Goal: Task Accomplishment & Management: Complete application form

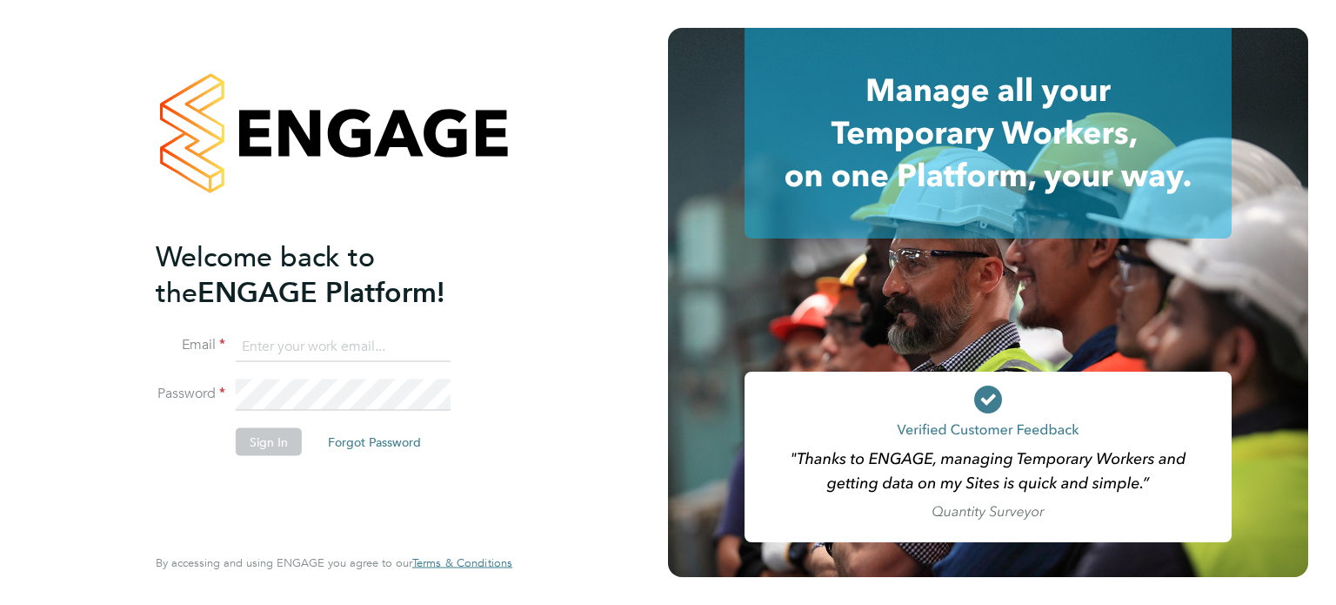
type input "Alex.Payne553@gmail.com"
click at [264, 451] on button "Sign In" at bounding box center [269, 441] width 66 height 28
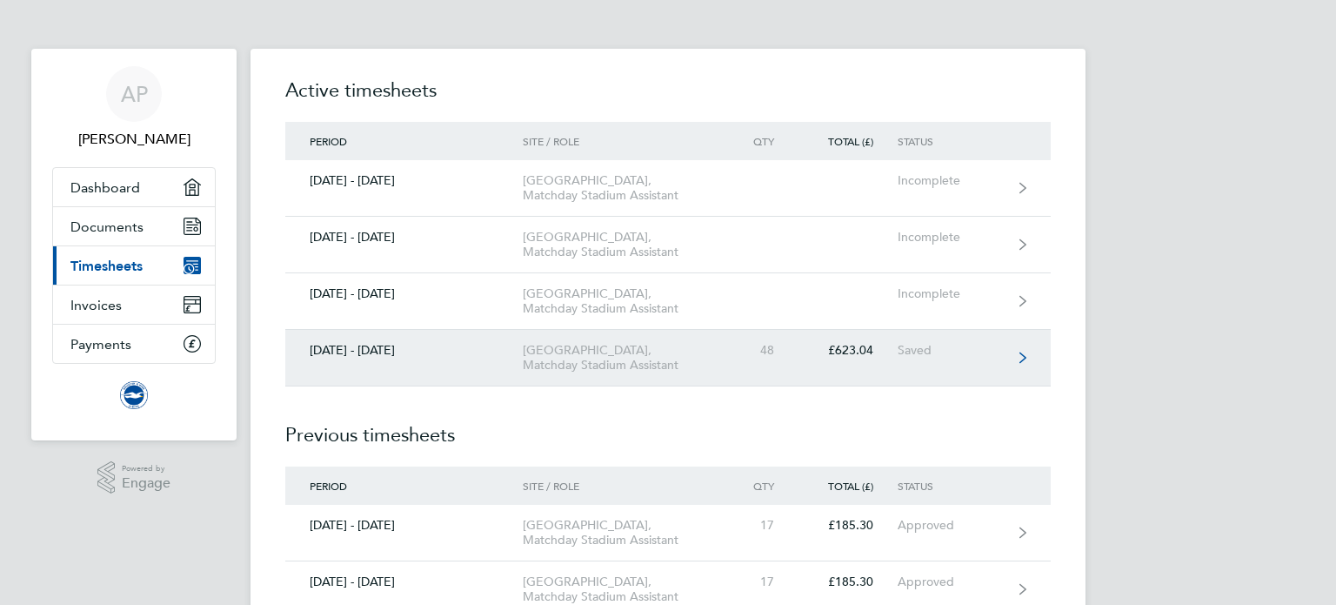
click at [745, 386] on link "[DATE] - [DATE] [GEOGRAPHIC_DATA], Matchday Stadium Assistant 48 £623.04 Saved" at bounding box center [668, 358] width 766 height 57
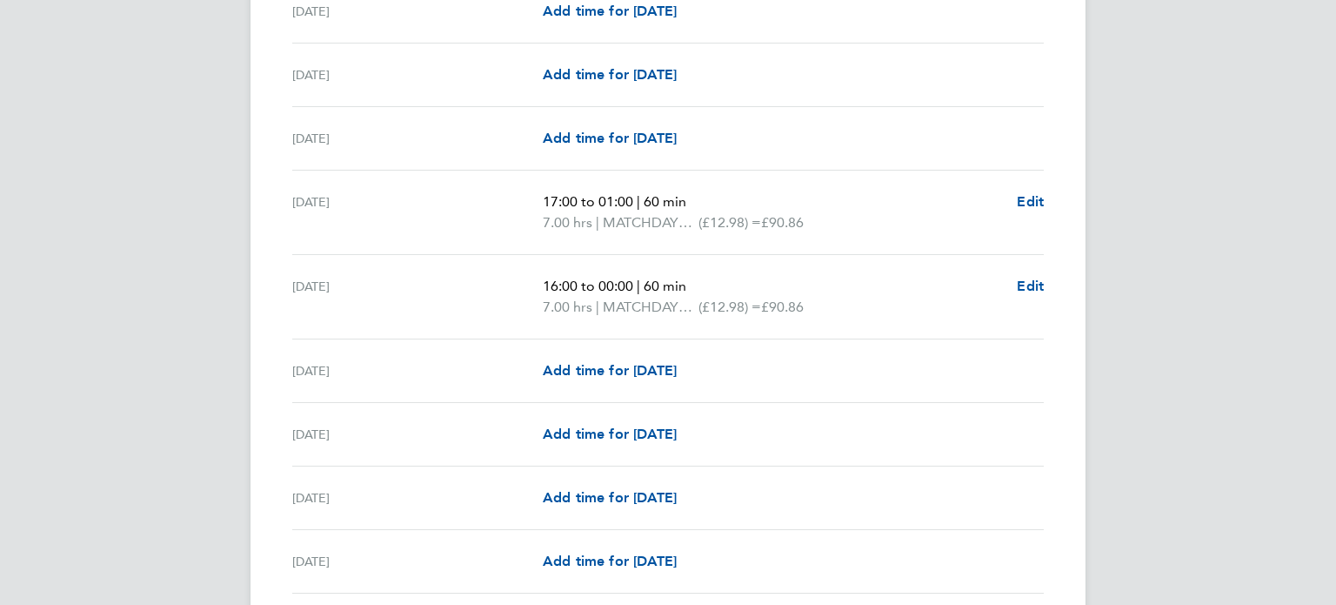
scroll to position [1274, 0]
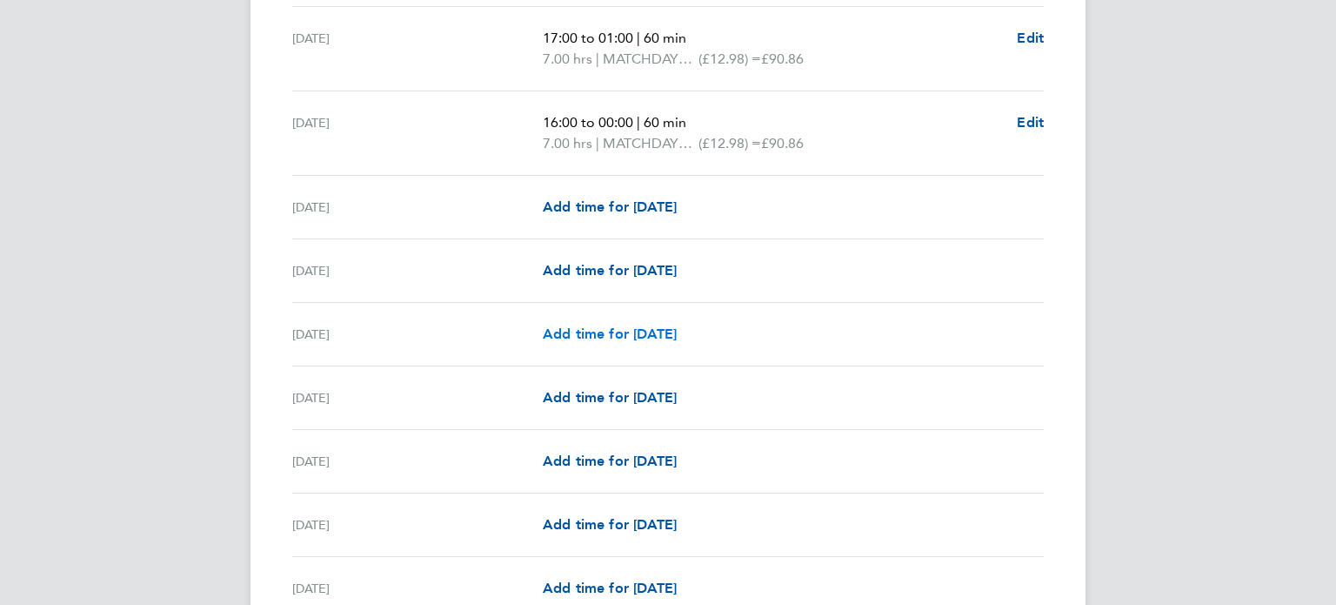
click at [653, 331] on span "Add time for [DATE]" at bounding box center [610, 333] width 134 height 17
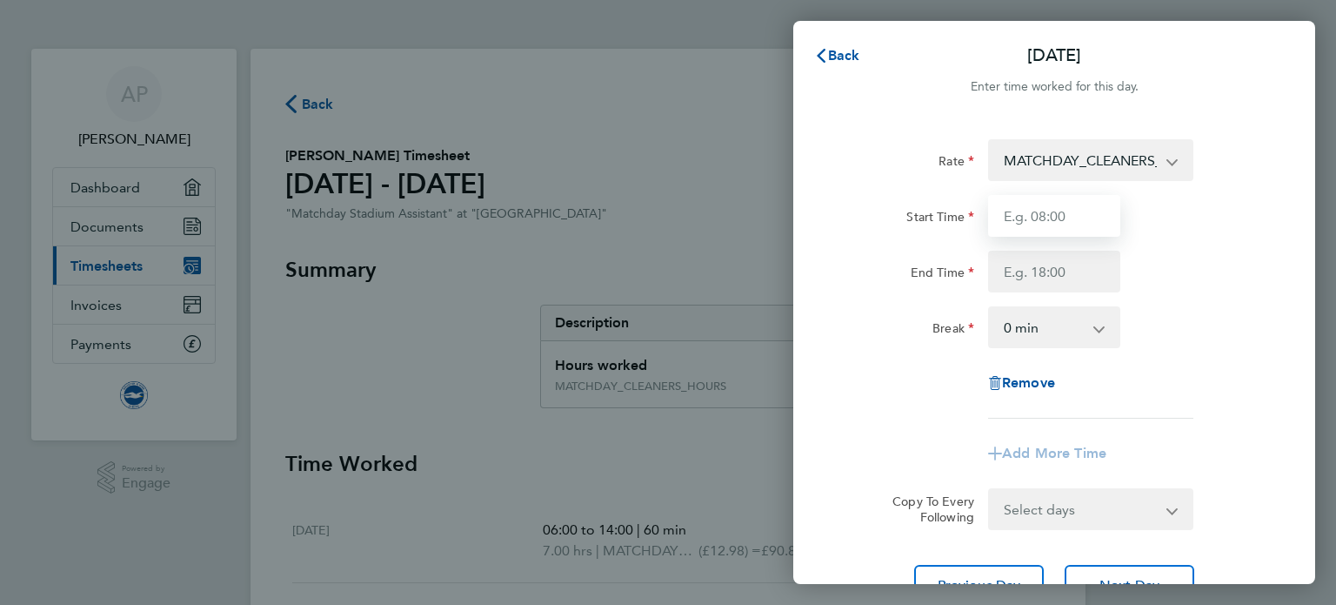
click at [1025, 201] on input "Start Time" at bounding box center [1054, 216] width 132 height 42
type input "14:00"
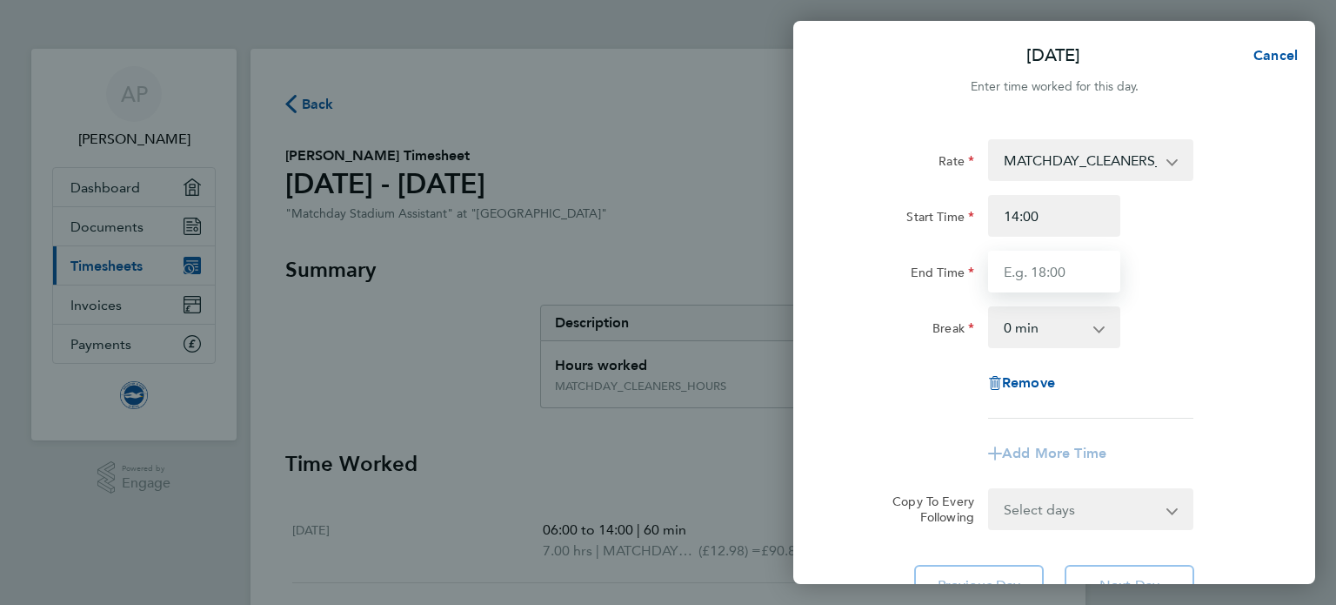
click at [1040, 269] on input "End Time" at bounding box center [1054, 272] width 132 height 42
type input "22:00"
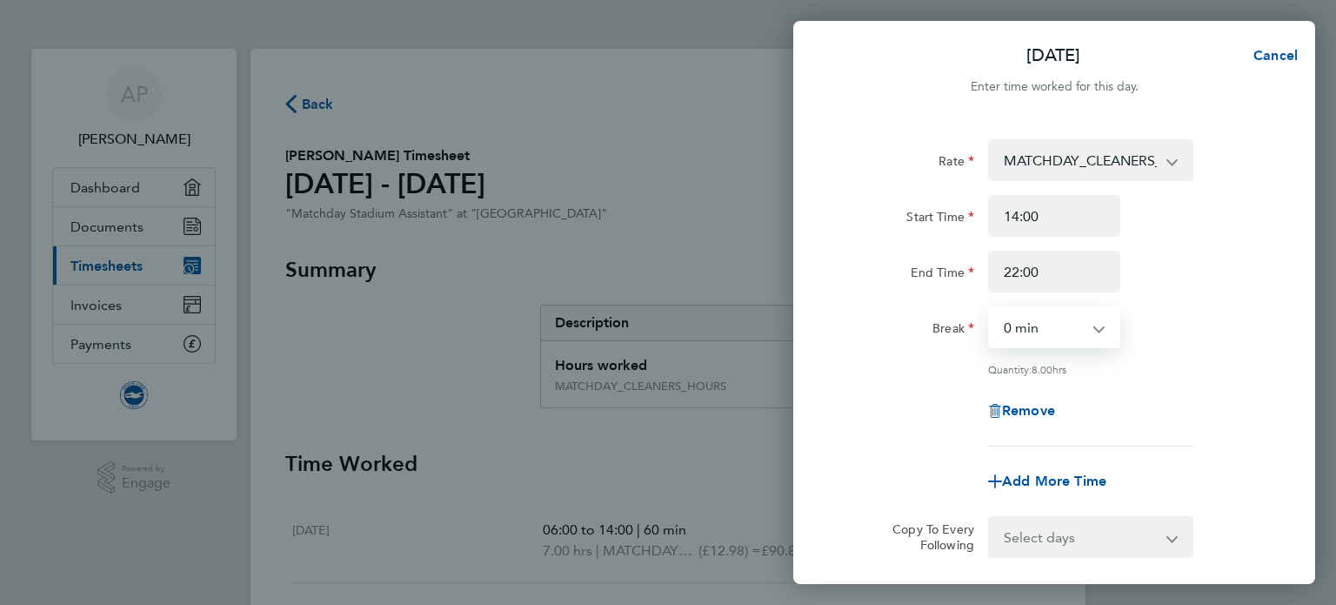
drag, startPoint x: 1056, startPoint y: 291, endPoint x: 1060, endPoint y: 311, distance: 20.3
click at [1060, 311] on select "0 min 15 min 30 min 45 min 60 min 75 min 90 min" at bounding box center [1044, 327] width 108 height 38
select select "60"
click at [990, 308] on select "0 min 15 min 30 min 45 min 60 min 75 min 90 min" at bounding box center [1044, 327] width 108 height 38
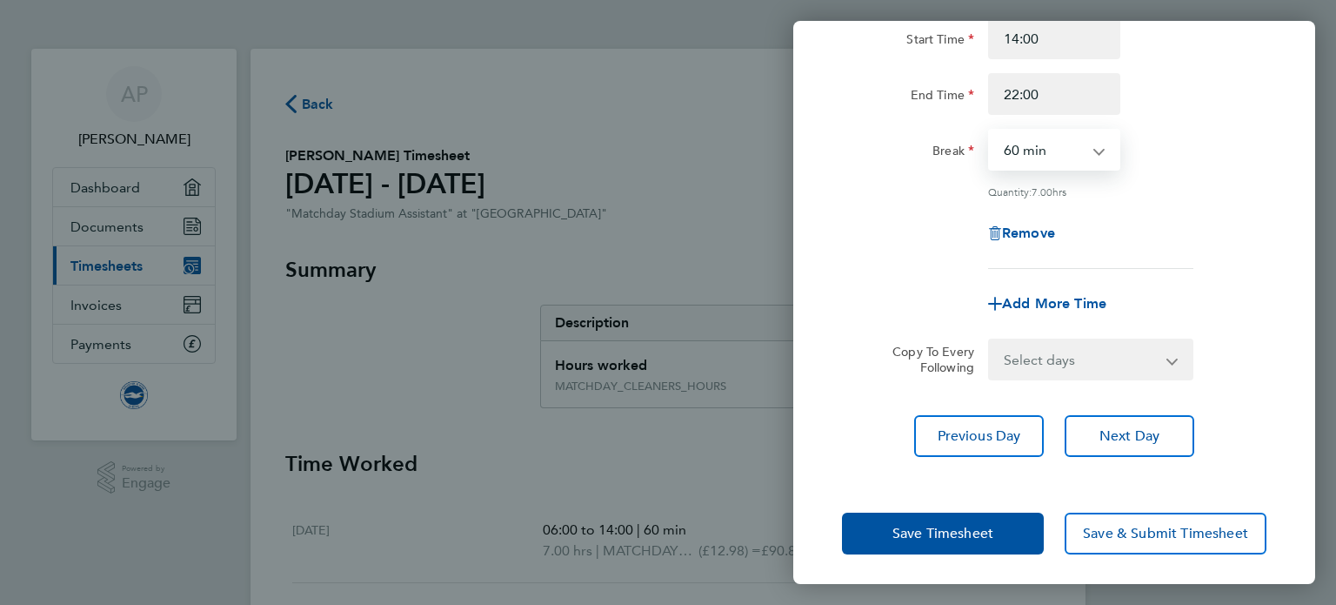
scroll to position [180, 0]
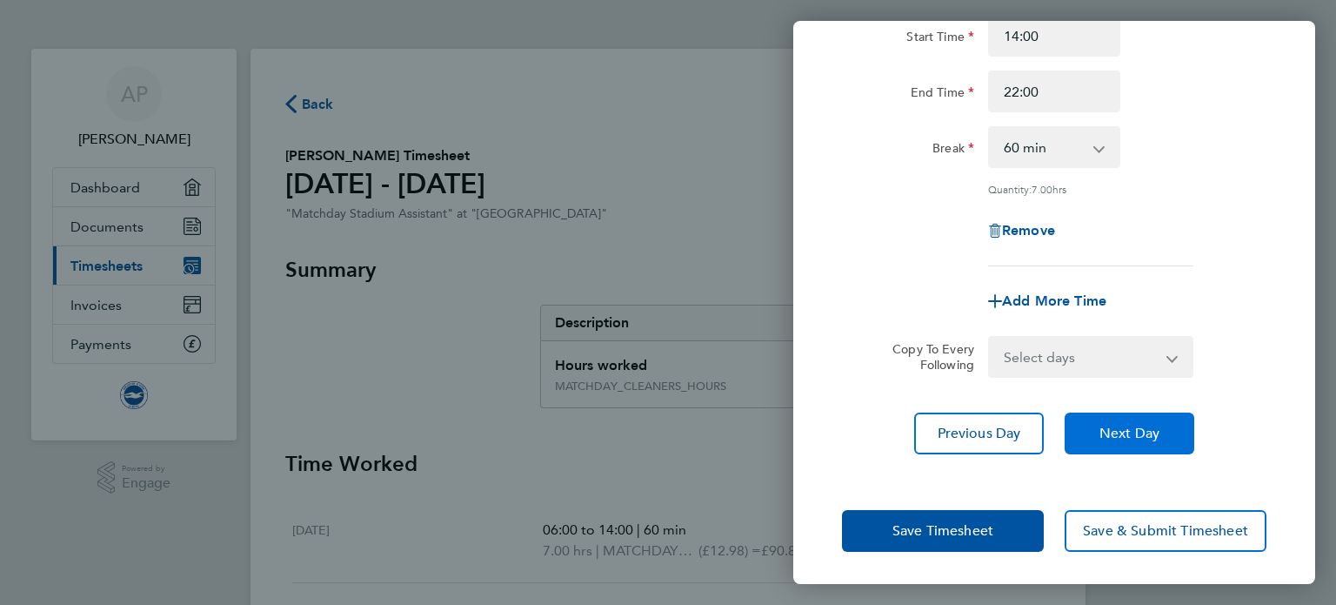
click at [1090, 417] on button "Next Day" at bounding box center [1130, 433] width 130 height 42
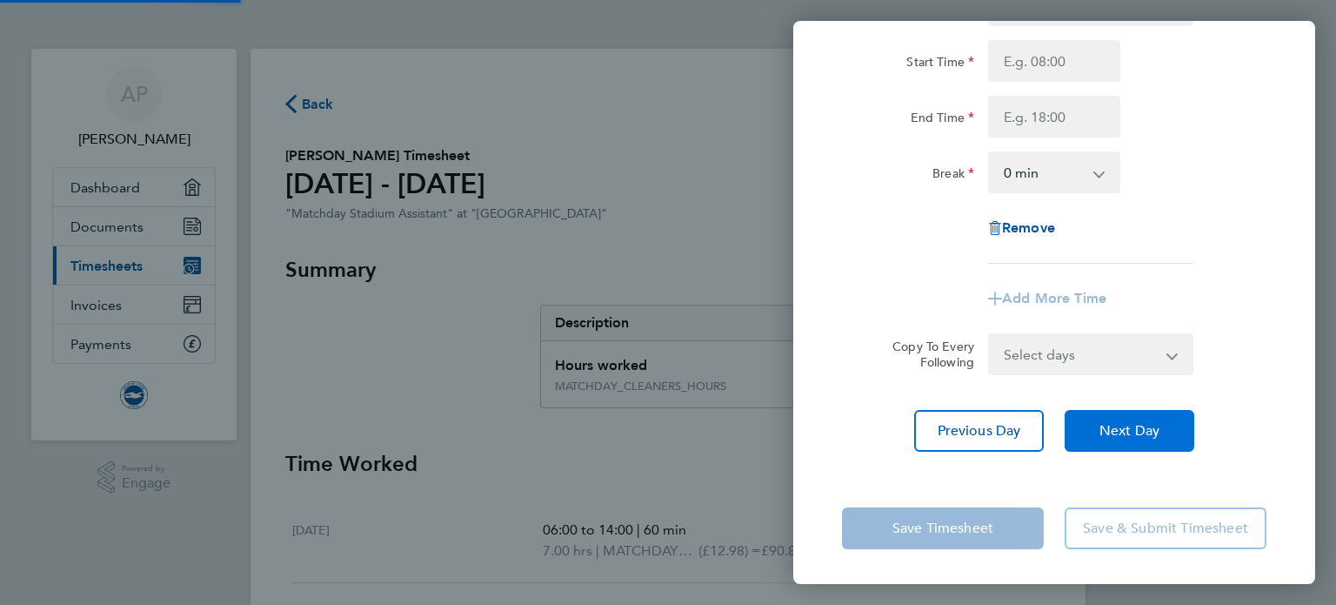
scroll to position [153, 0]
click at [1090, 417] on button "Next Day" at bounding box center [1130, 433] width 130 height 42
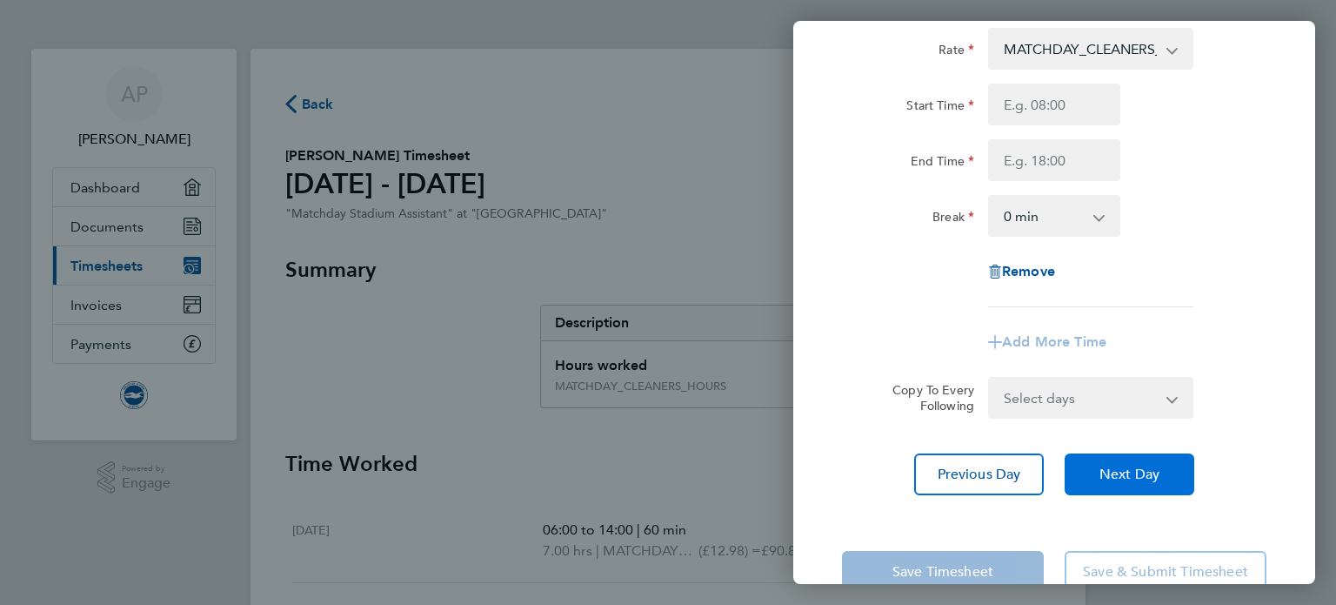
scroll to position [114, 0]
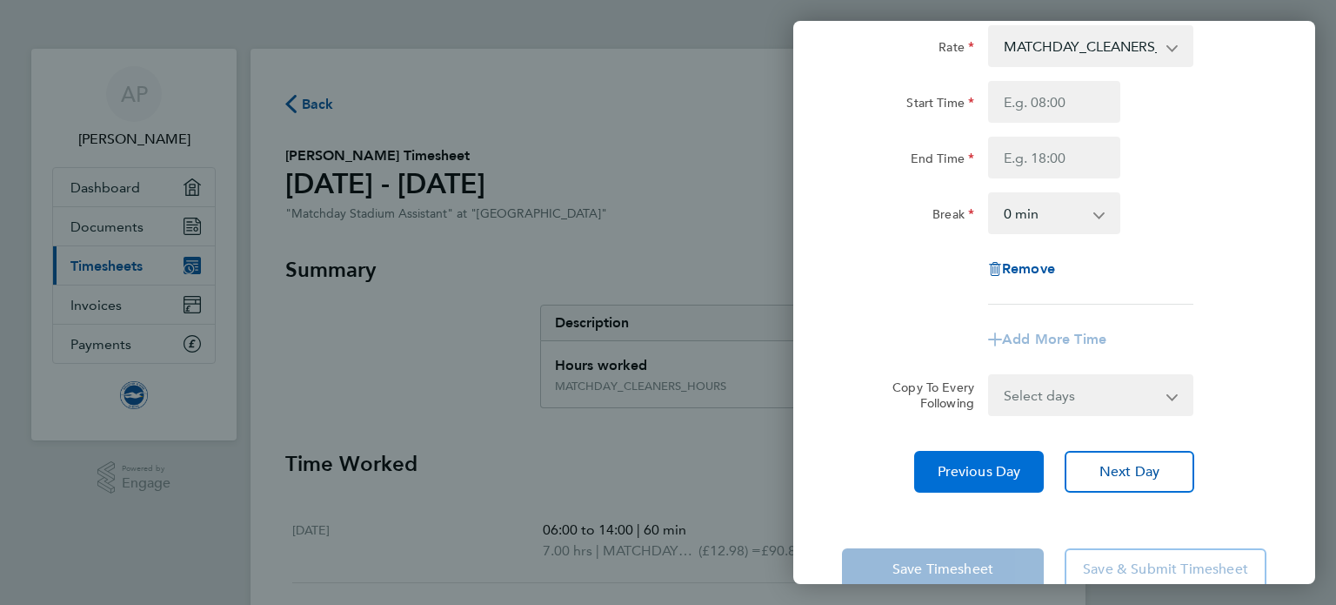
click at [988, 474] on span "Previous Day" at bounding box center [980, 471] width 84 height 17
select select "60"
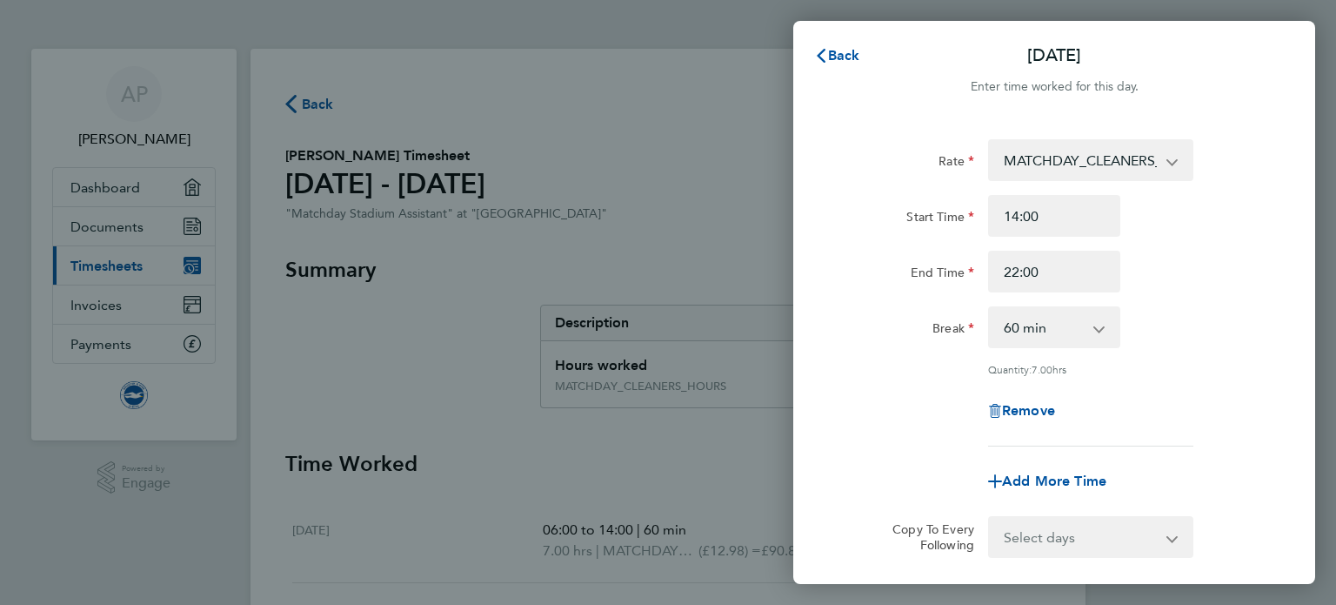
scroll to position [13, 0]
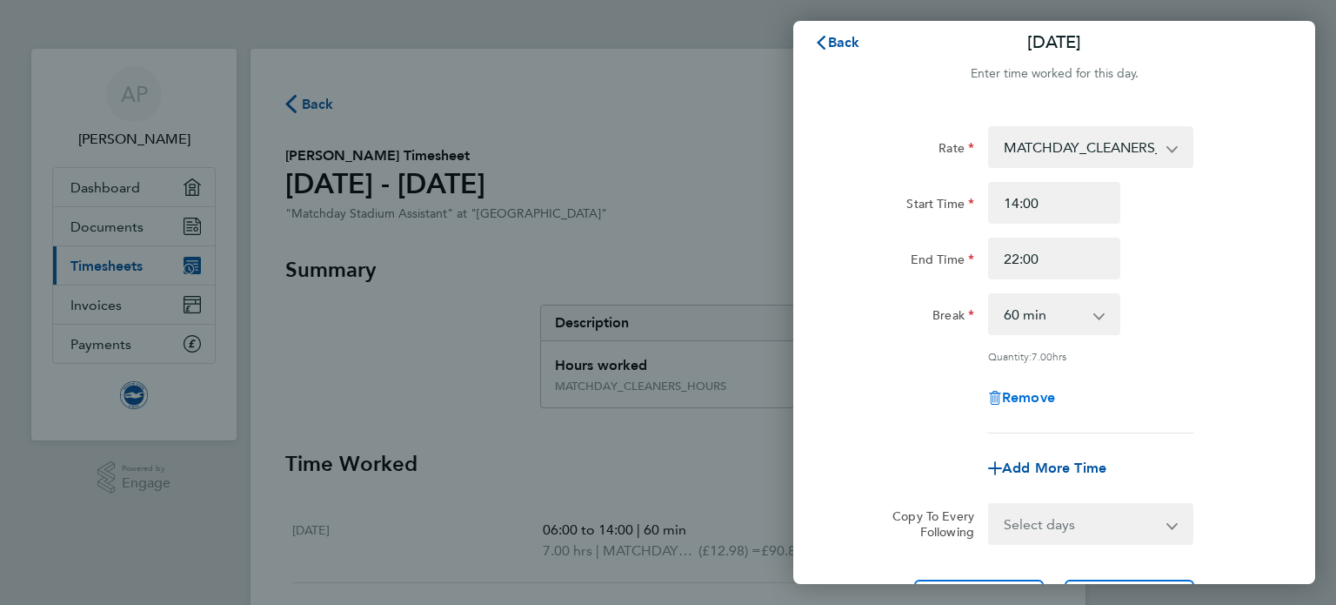
click at [1032, 393] on span "Remove" at bounding box center [1028, 397] width 53 height 17
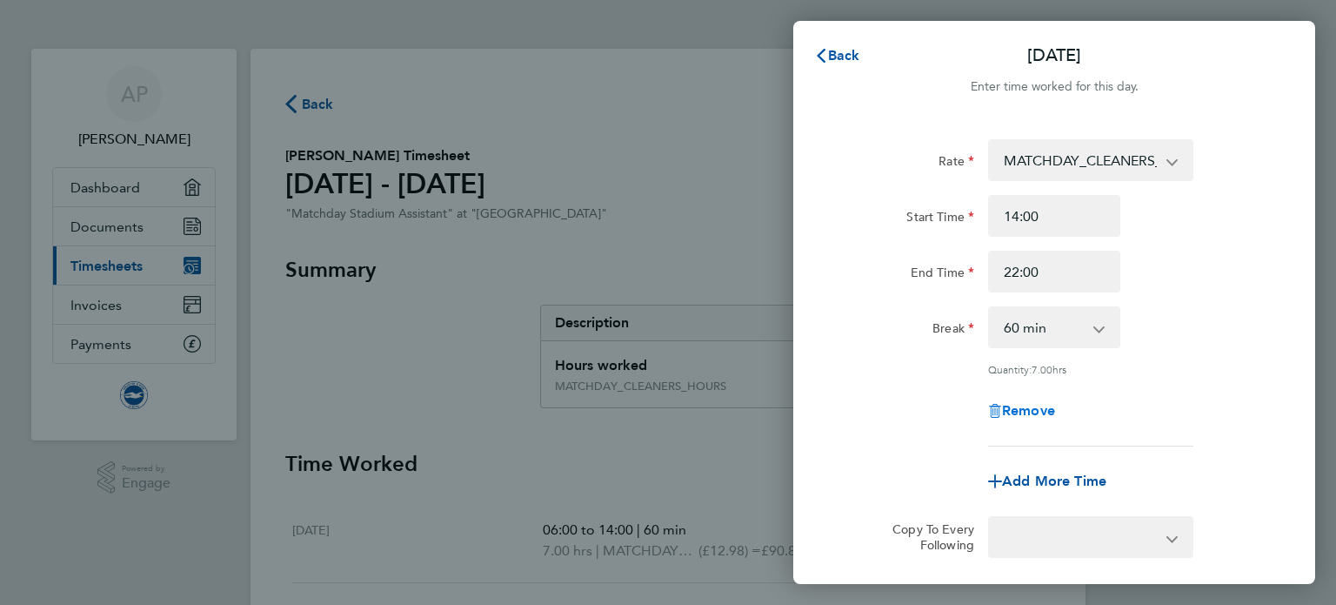
select select "null"
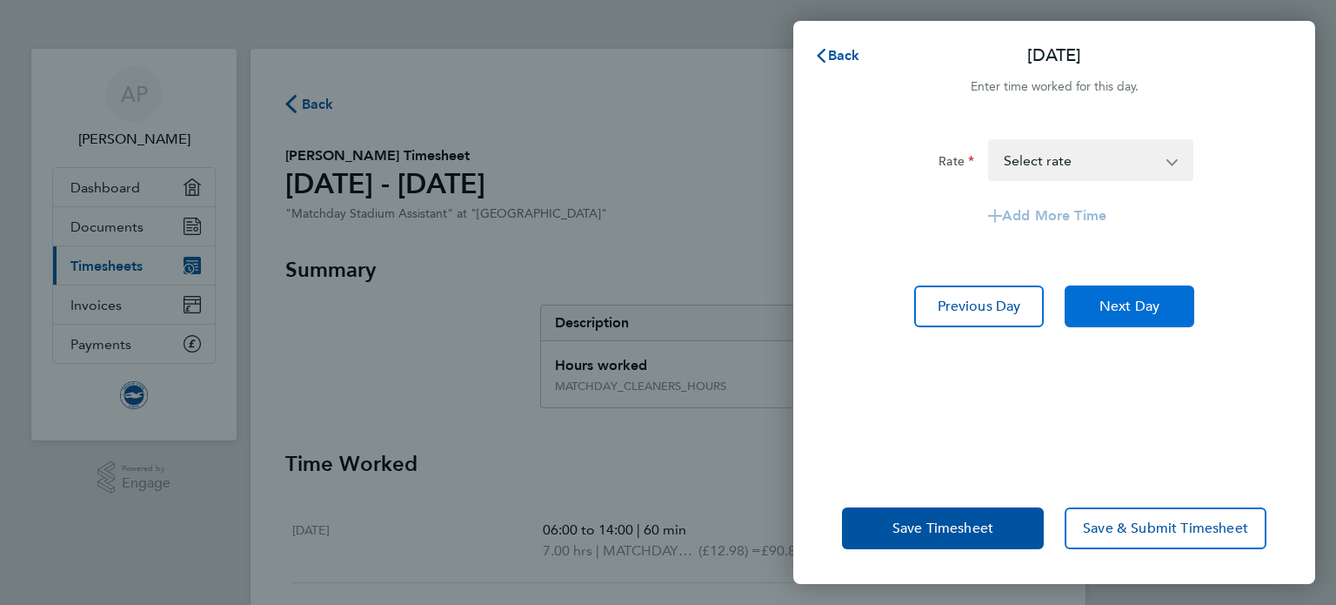
click at [1103, 293] on button "Next Day" at bounding box center [1130, 306] width 130 height 42
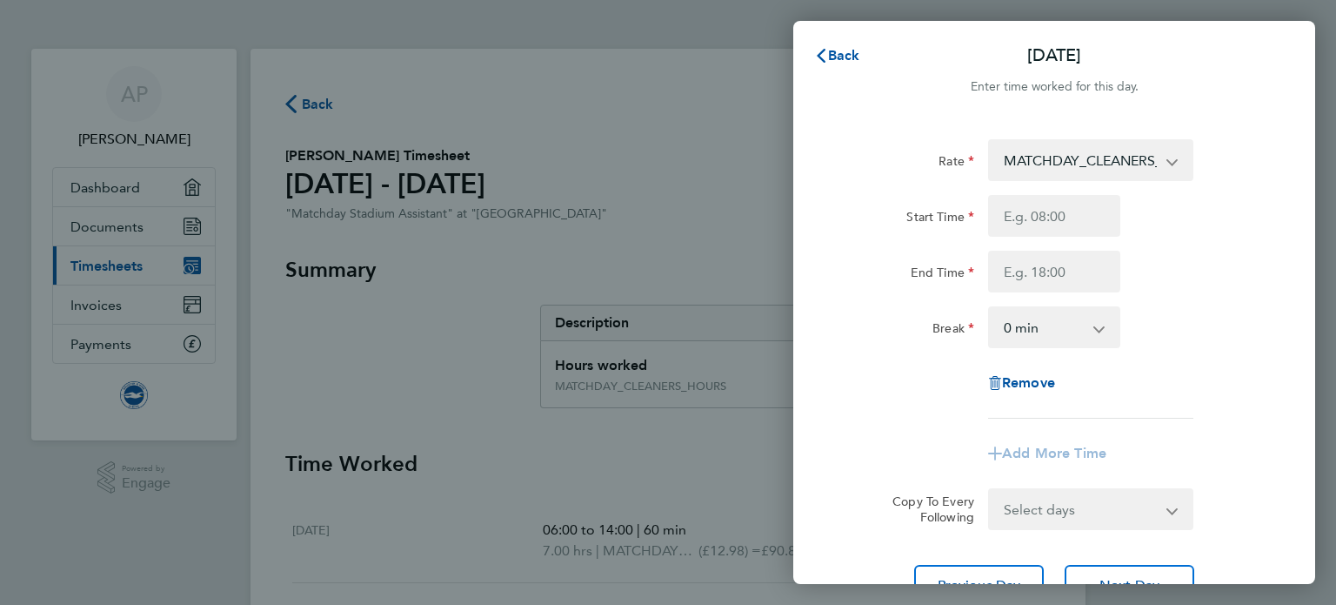
scroll to position [54, 0]
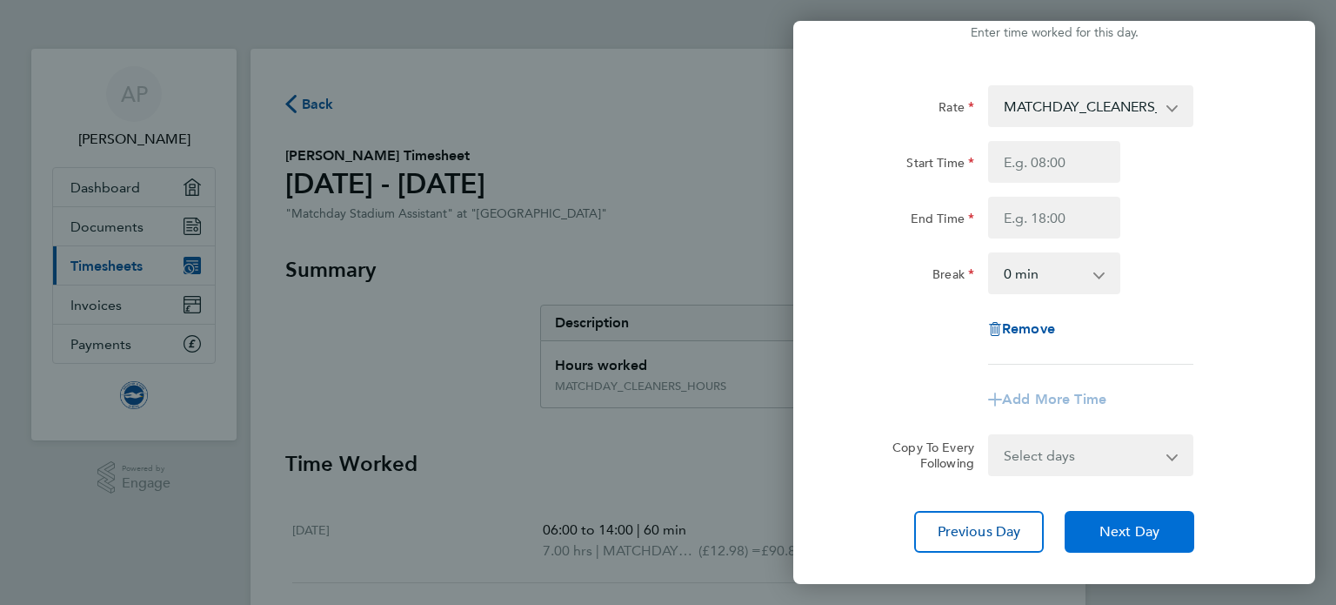
click at [1101, 520] on button "Next Day" at bounding box center [1130, 532] width 130 height 42
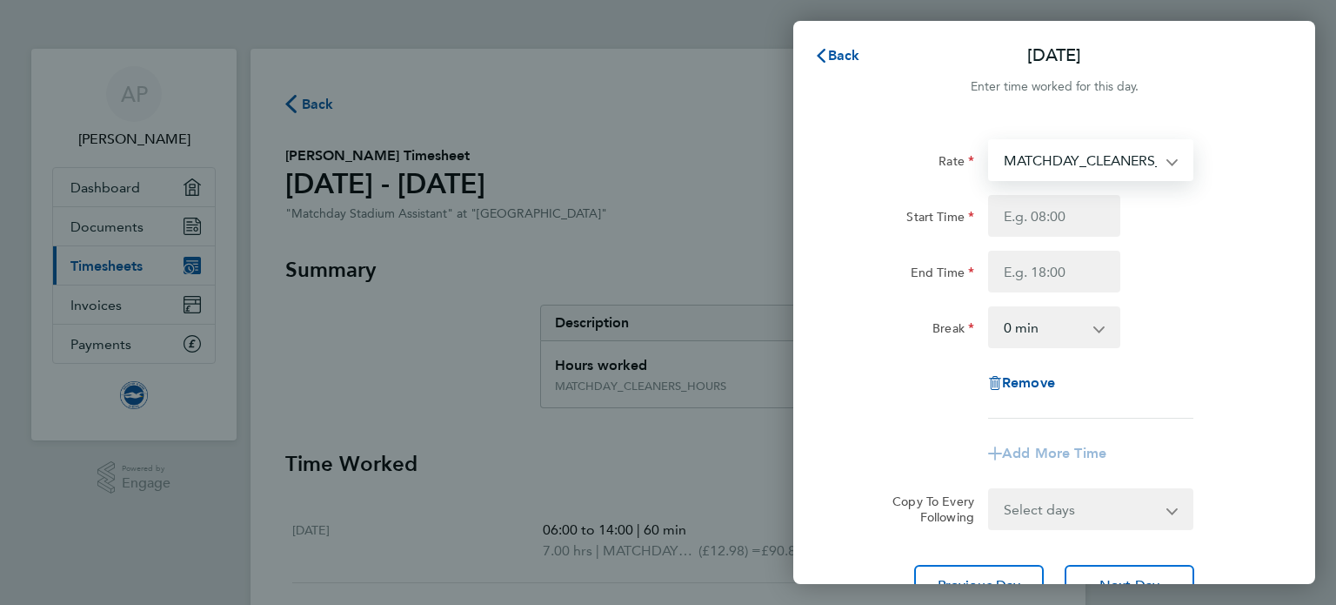
click at [1148, 165] on select "MATCHDAY_CLEANERS_HOURS - 12.98" at bounding box center [1080, 160] width 181 height 38
click at [1099, 205] on input "Start Time" at bounding box center [1054, 216] width 132 height 42
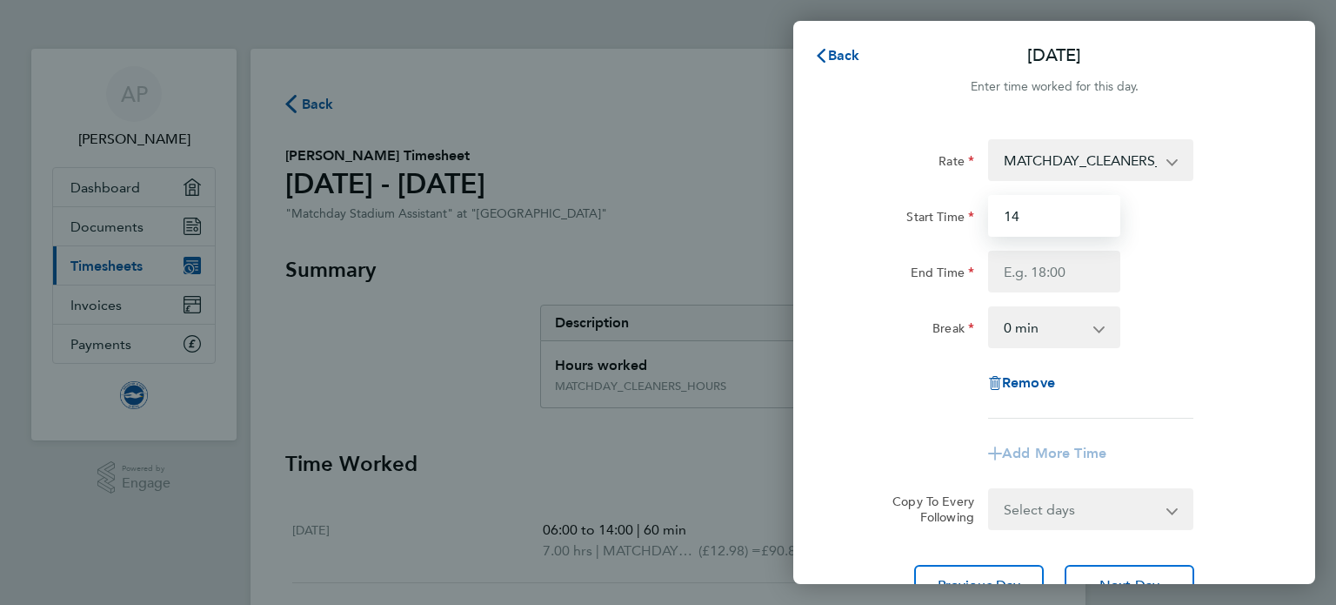
type input "14:00"
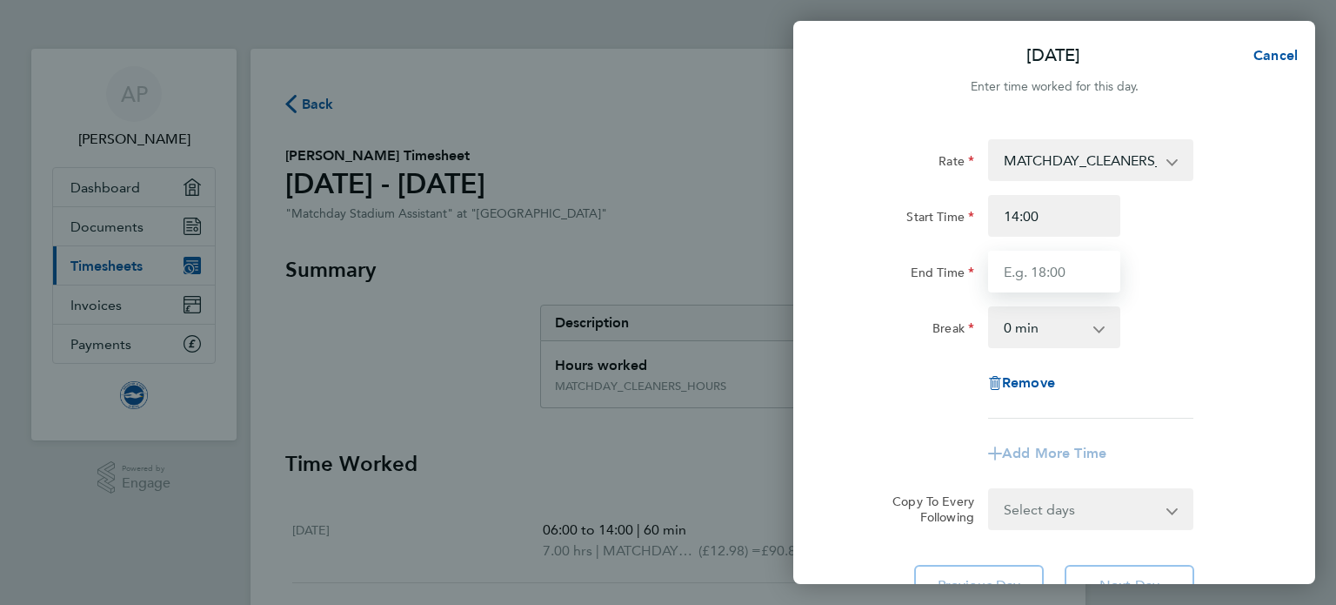
click at [1061, 272] on input "End Time" at bounding box center [1054, 272] width 132 height 42
type input "22:00"
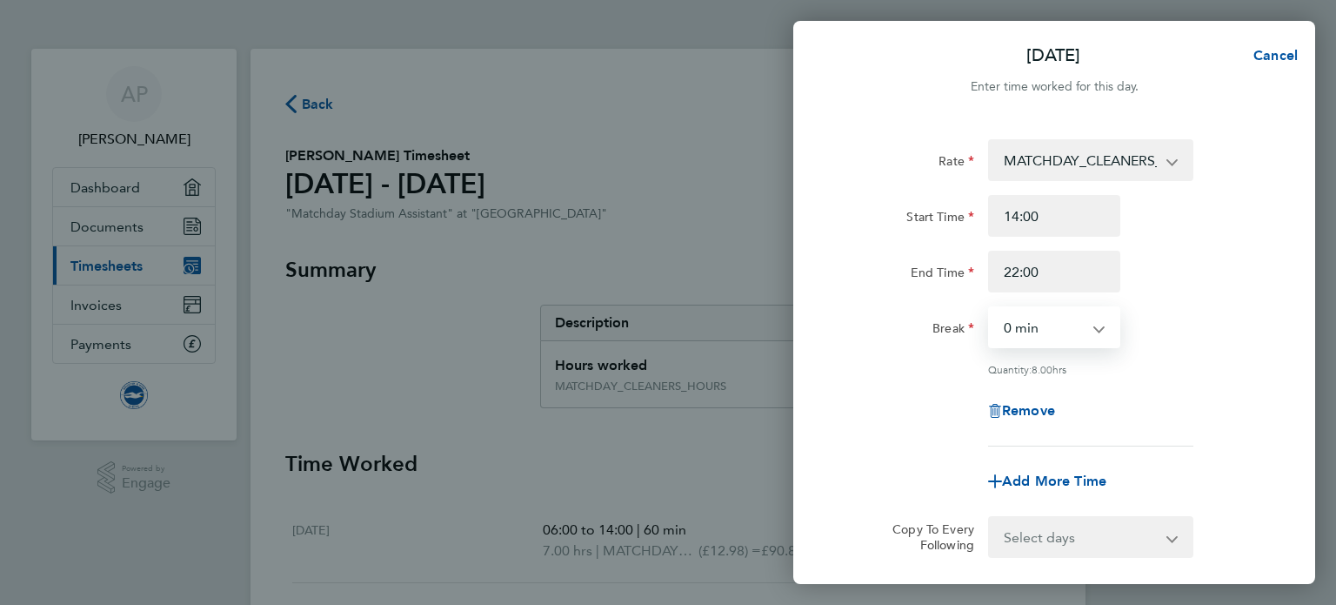
click at [1061, 326] on select "0 min 15 min 30 min 45 min 60 min 75 min 90 min" at bounding box center [1044, 327] width 108 height 38
select select "60"
click at [990, 308] on select "0 min 15 min 30 min 45 min 60 min 75 min 90 min" at bounding box center [1044, 327] width 108 height 38
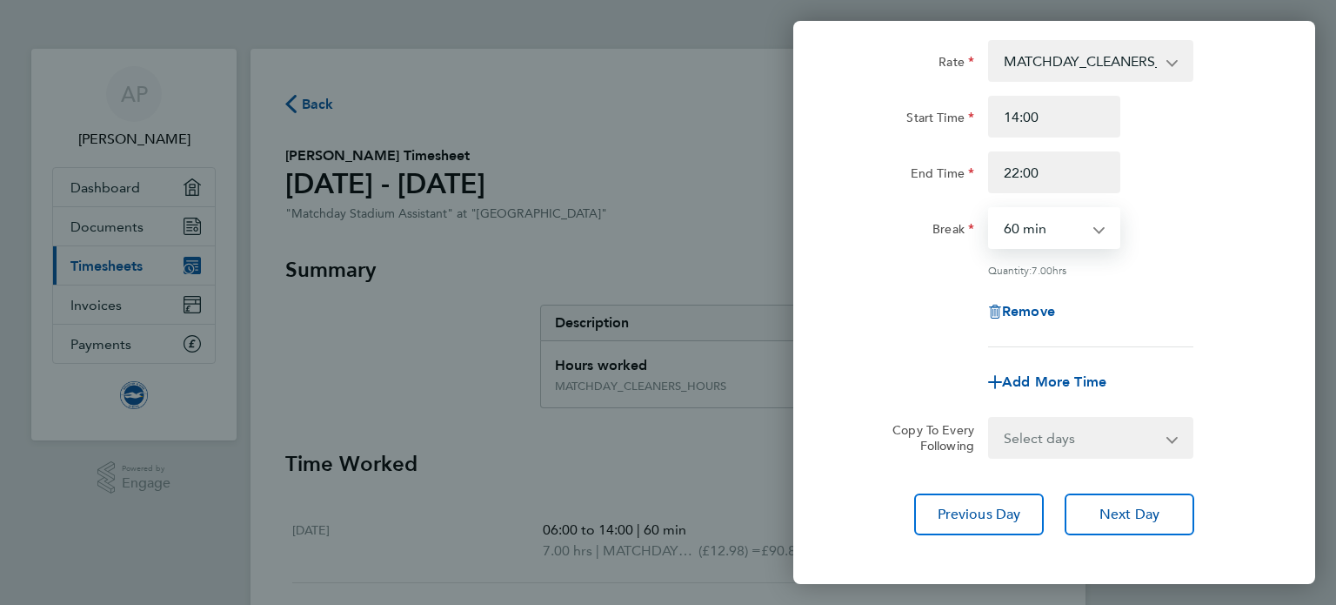
scroll to position [111, 0]
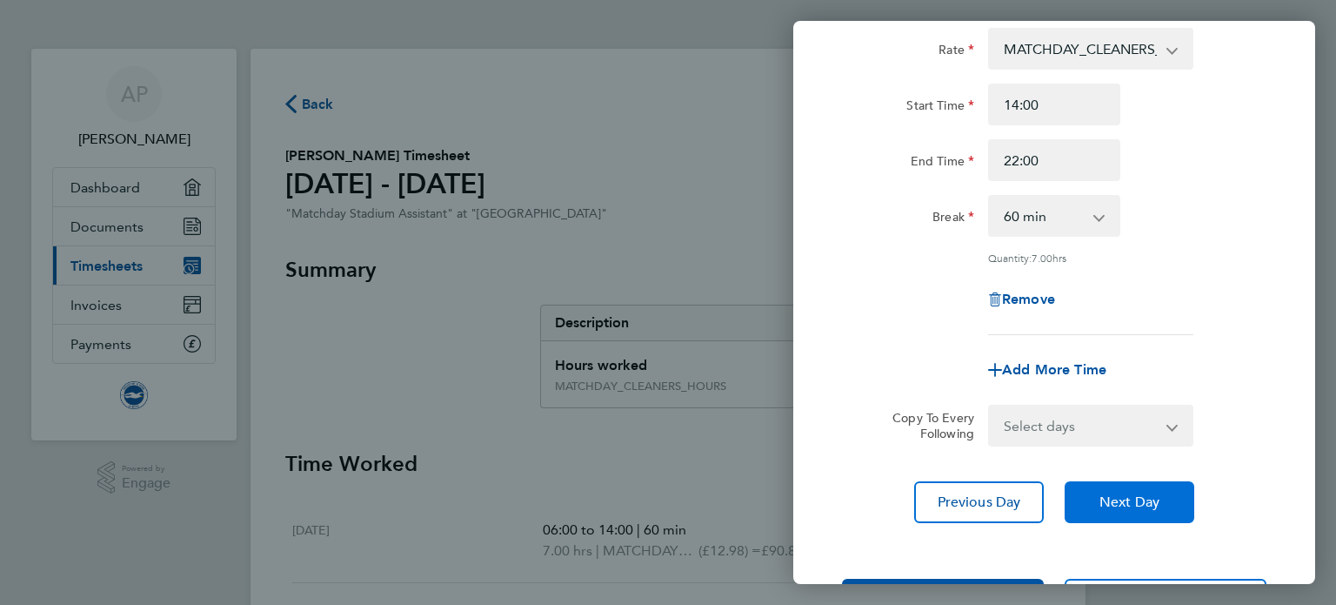
click at [1102, 490] on button "Next Day" at bounding box center [1130, 502] width 130 height 42
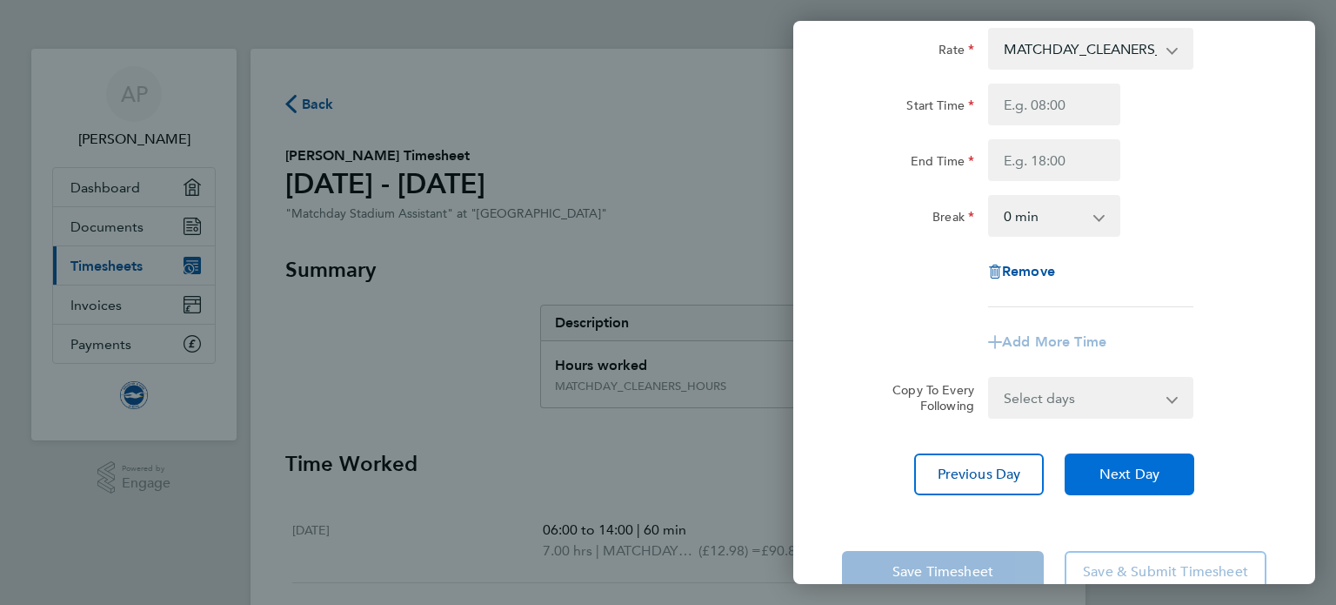
click at [1102, 490] on button "Next Day" at bounding box center [1130, 474] width 130 height 42
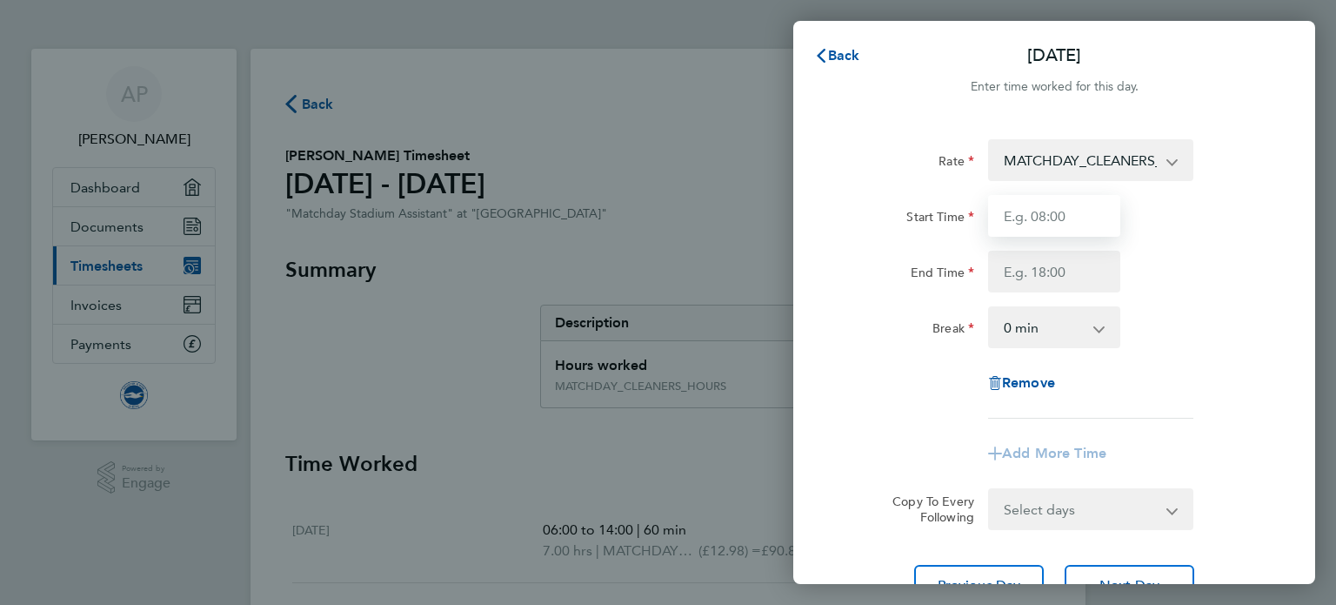
click at [1069, 215] on input "Start Time" at bounding box center [1054, 216] width 132 height 42
type input "10:00"
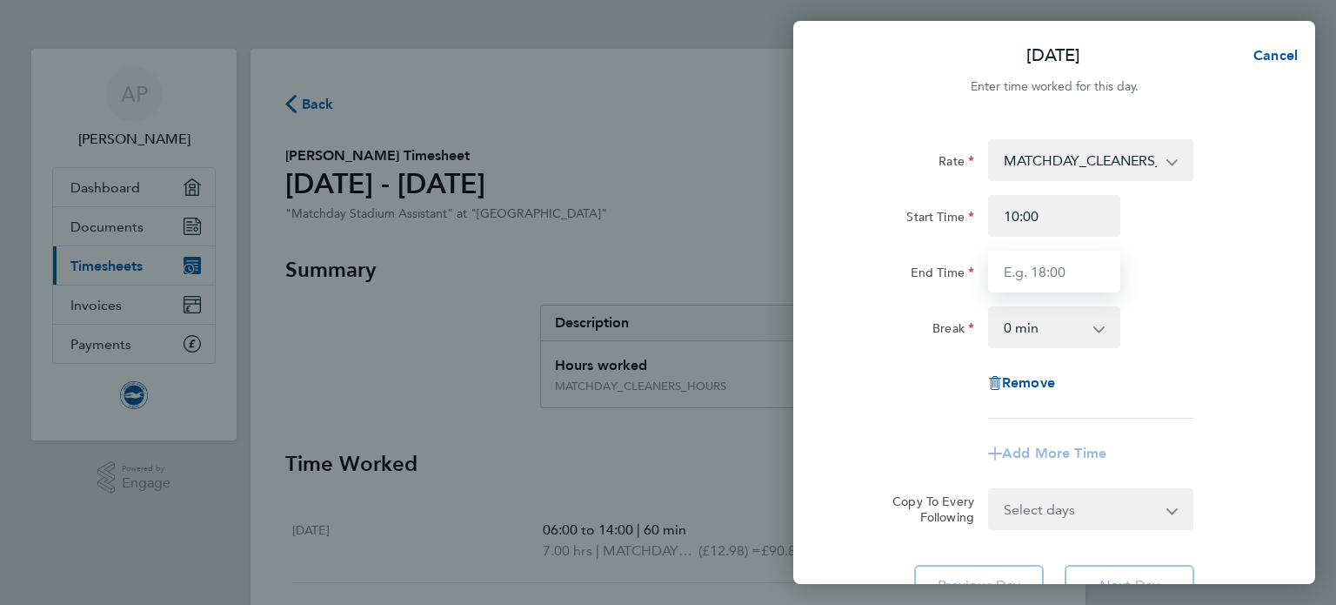
click at [995, 260] on input "End Time" at bounding box center [1054, 272] width 132 height 42
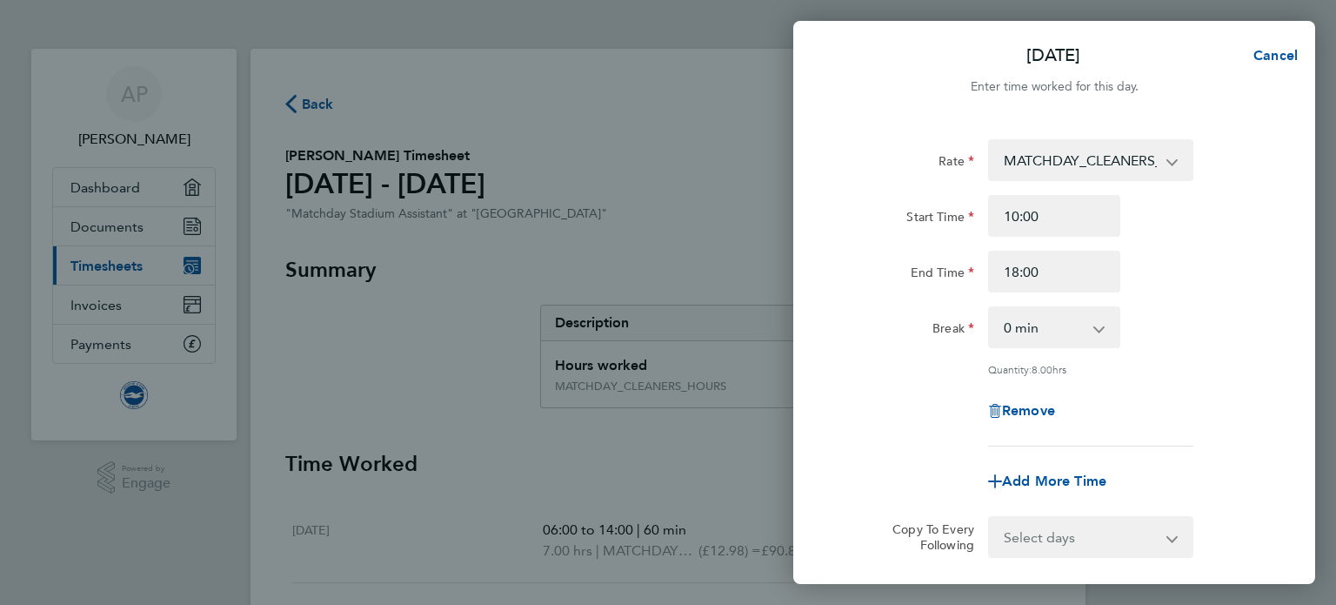
click at [1204, 418] on app-timesheet-line-form-group "Rate MATCHDAY_CLEANERS_HOURS - 12.98 Start Time 10:00 End Time 18:00 Break 0 mi…" at bounding box center [1054, 320] width 425 height 363
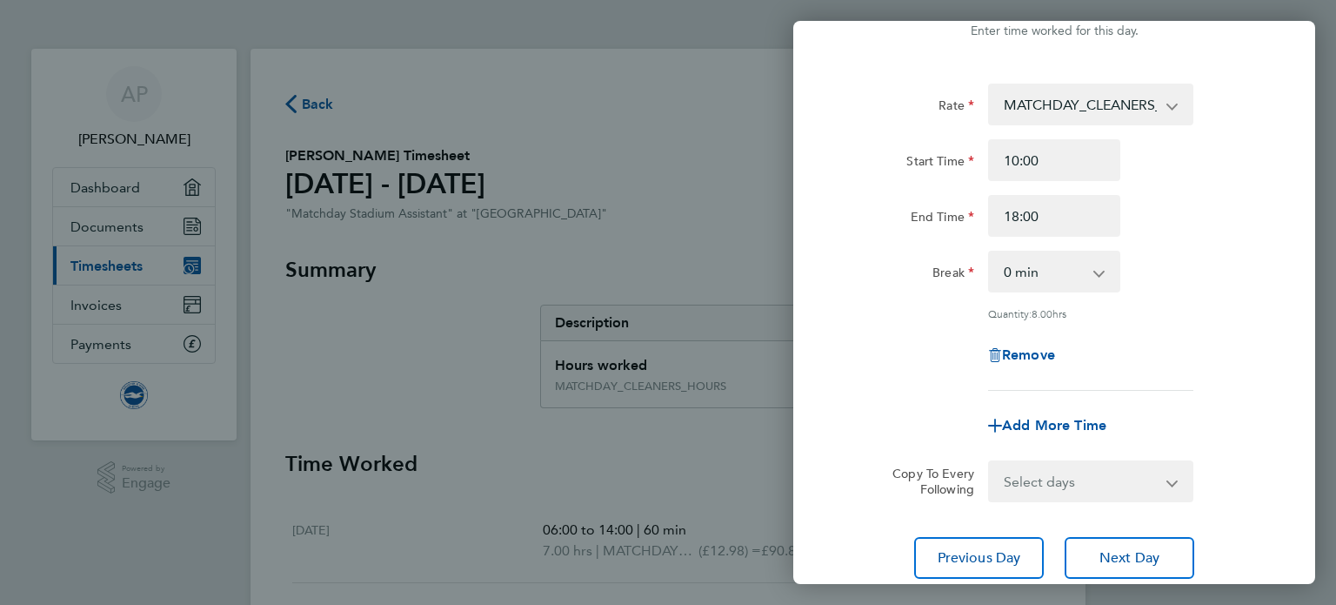
scroll to position [57, 0]
click at [1016, 207] on input "18:00" at bounding box center [1054, 214] width 132 height 42
type input "20:00"
click at [1150, 244] on div "Rate MATCHDAY_CLEANERS_HOURS - 12.98 Start Time 10:00 End Time 20:00 Break 0 mi…" at bounding box center [1054, 235] width 425 height 307
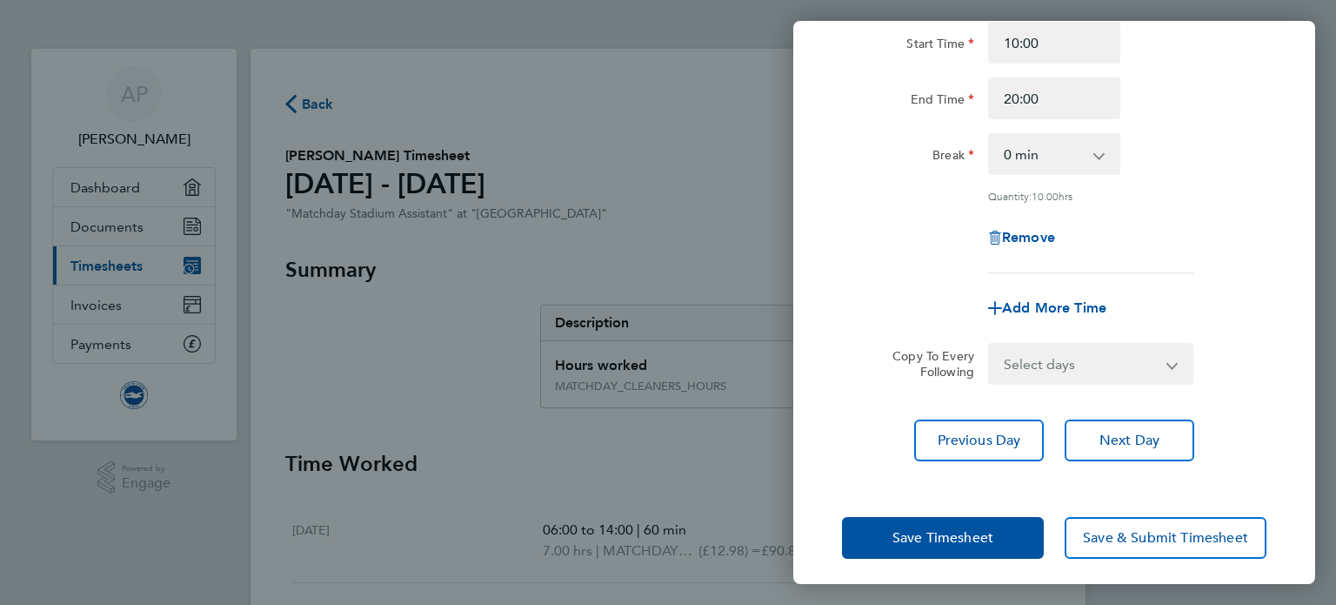
scroll to position [180, 0]
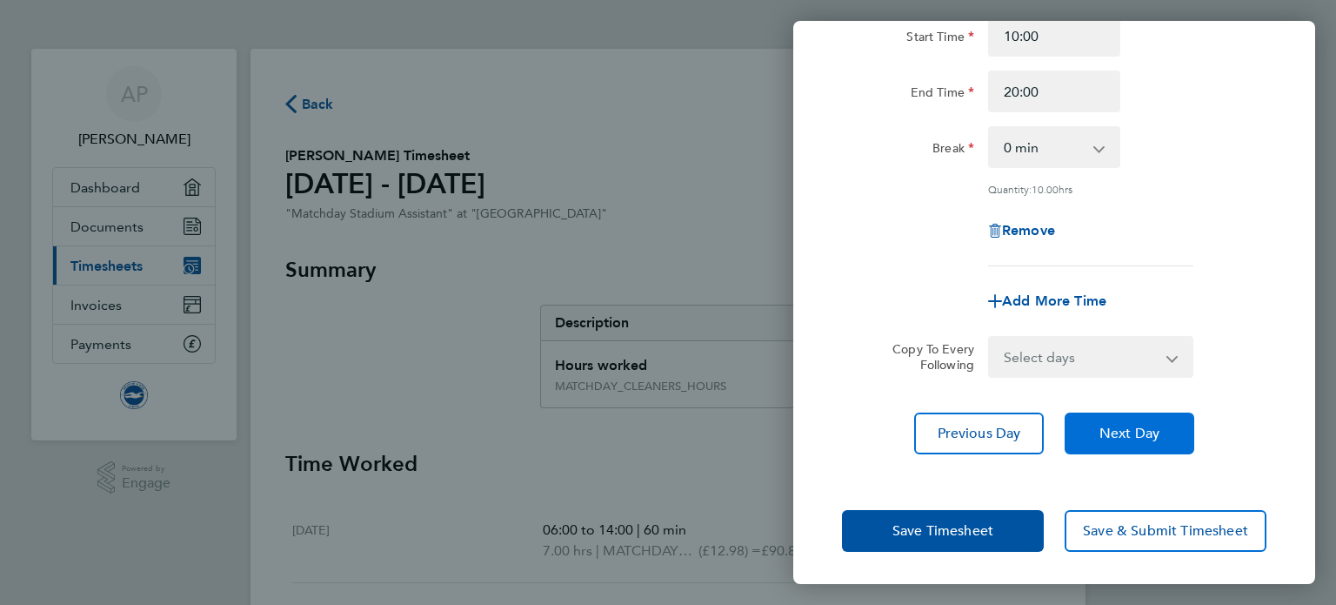
click at [1138, 427] on span "Next Day" at bounding box center [1130, 433] width 60 height 17
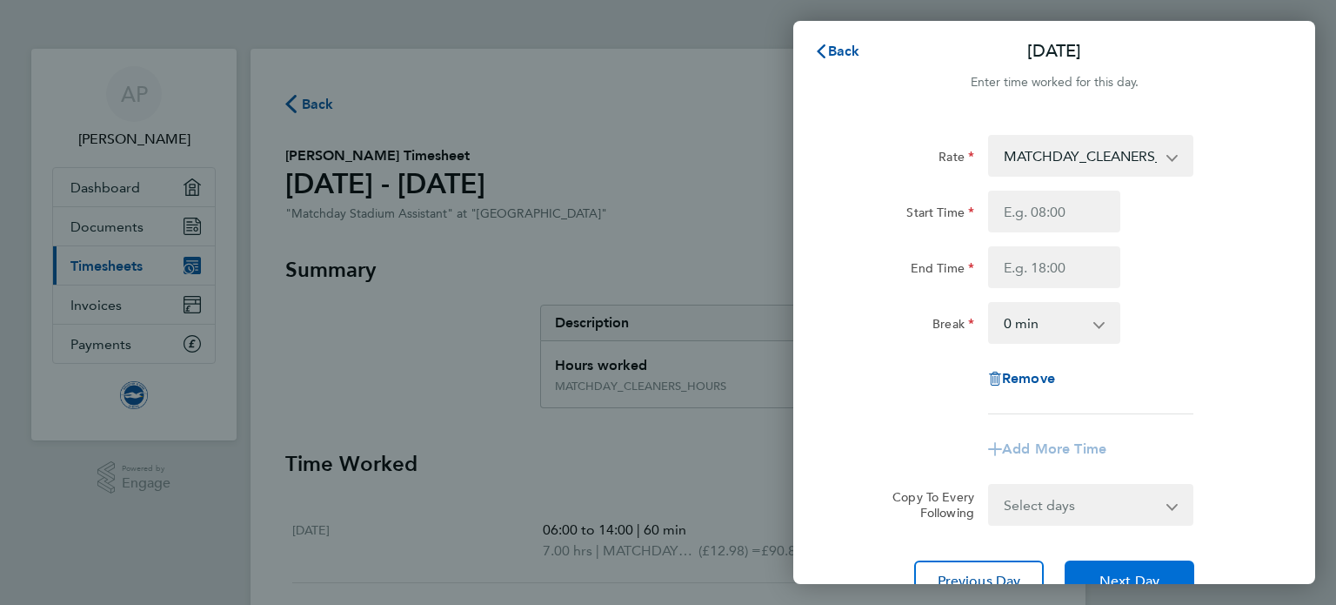
scroll to position [3, 0]
click at [1073, 209] on input "Start Time" at bounding box center [1054, 212] width 132 height 42
type input "08:00"
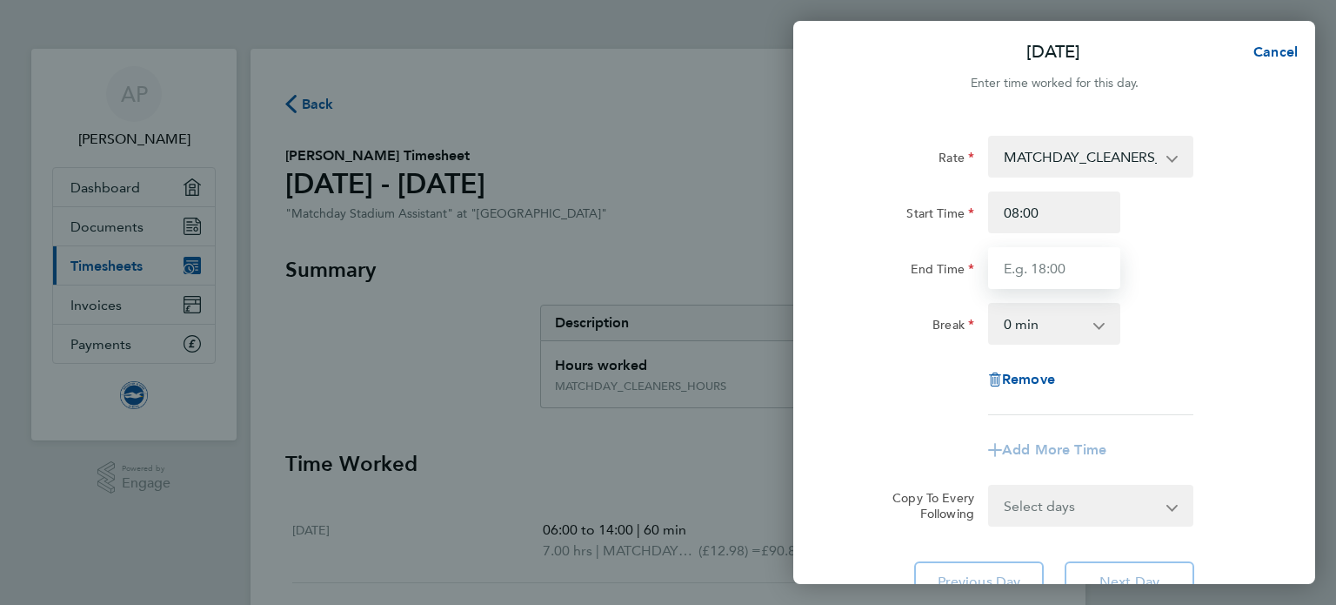
click at [1071, 252] on input "End Time" at bounding box center [1054, 268] width 132 height 42
type input "16:00"
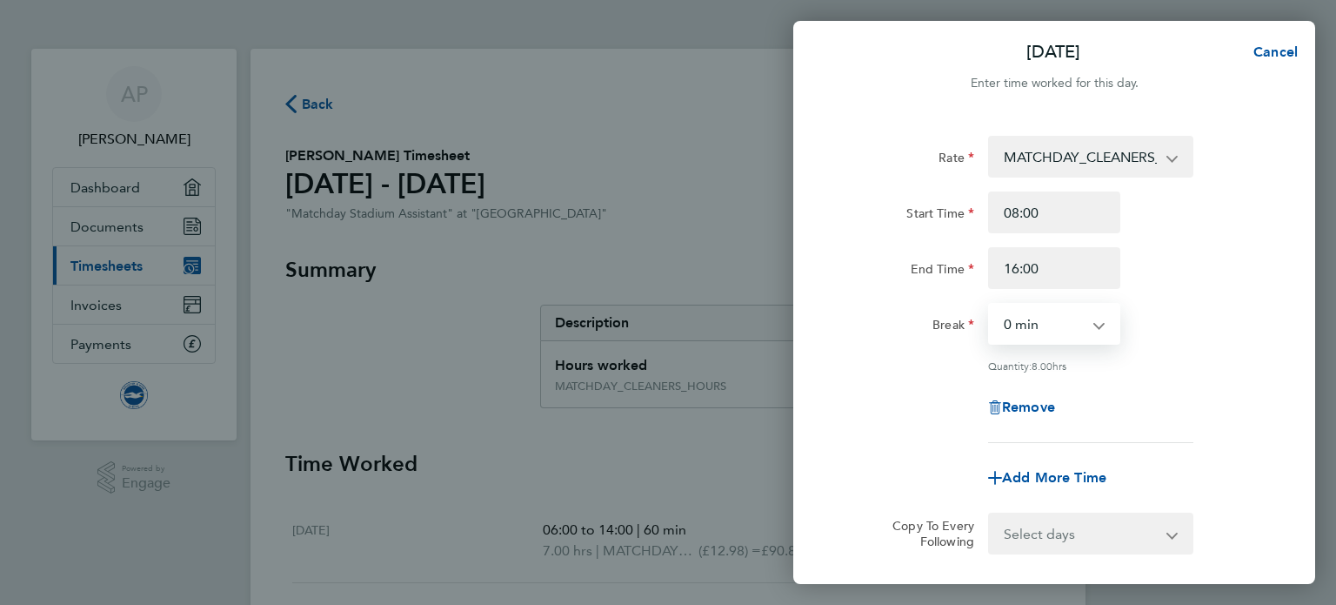
click at [1061, 323] on select "0 min 15 min 30 min 45 min 60 min 75 min 90 min" at bounding box center [1044, 324] width 108 height 38
select select "60"
click at [990, 305] on select "0 min 15 min 30 min 45 min 60 min 75 min 90 min" at bounding box center [1044, 324] width 108 height 38
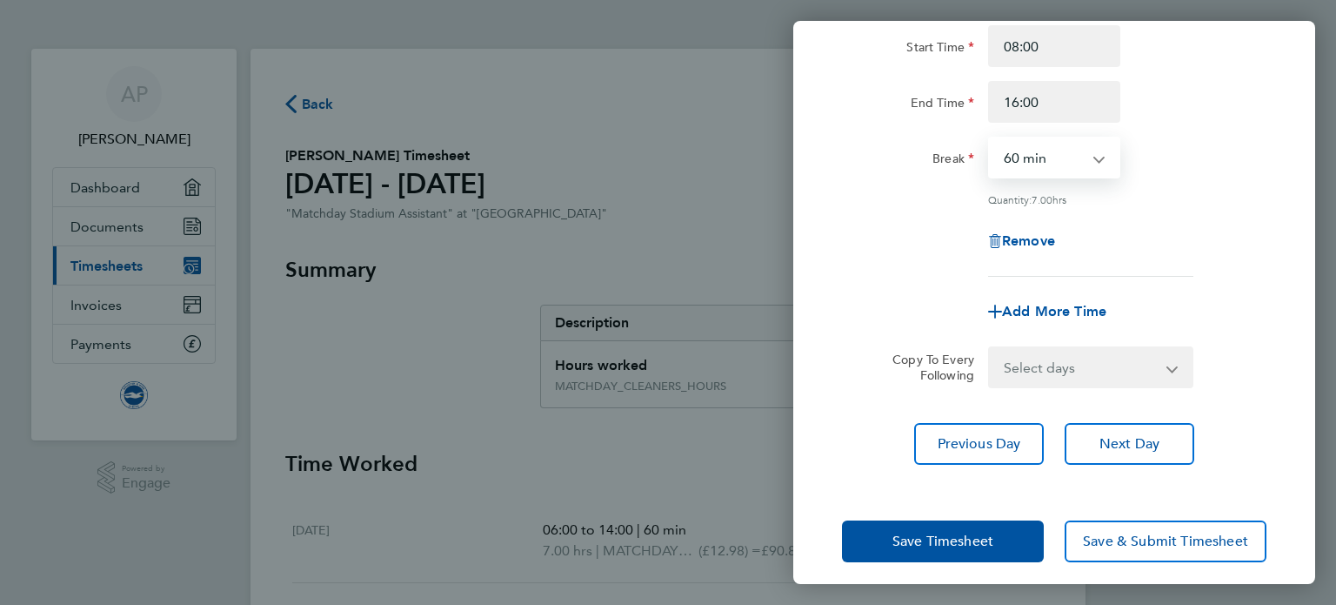
scroll to position [180, 0]
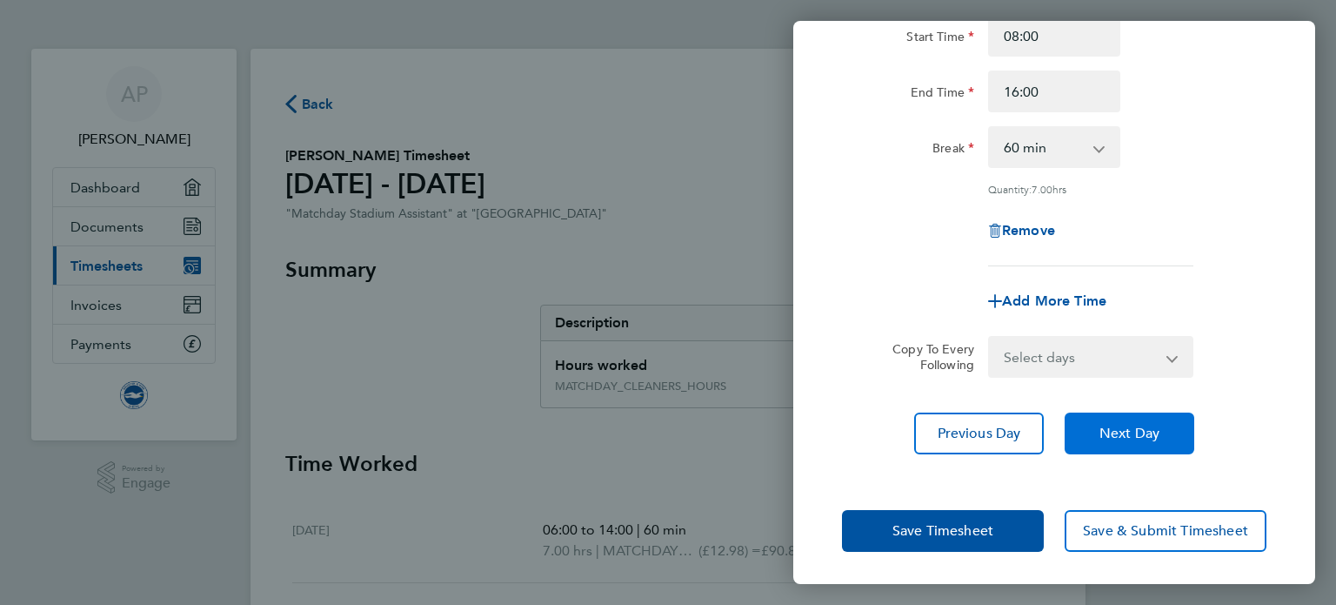
click at [1112, 413] on button "Next Day" at bounding box center [1130, 433] width 130 height 42
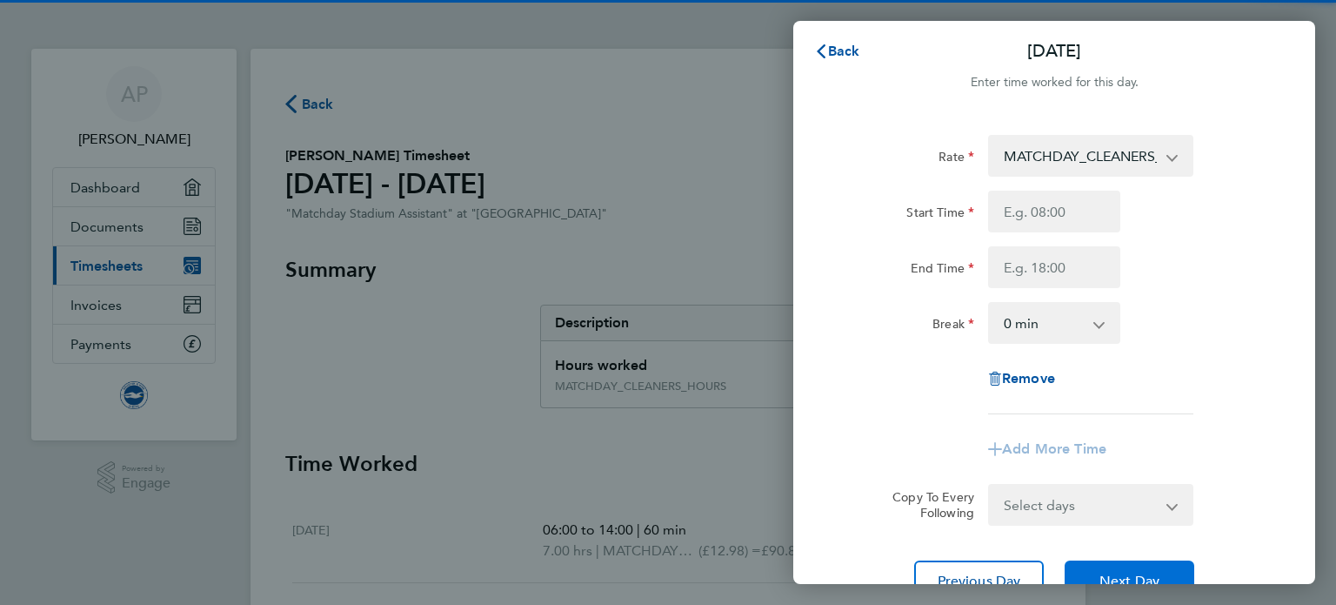
scroll to position [3, 0]
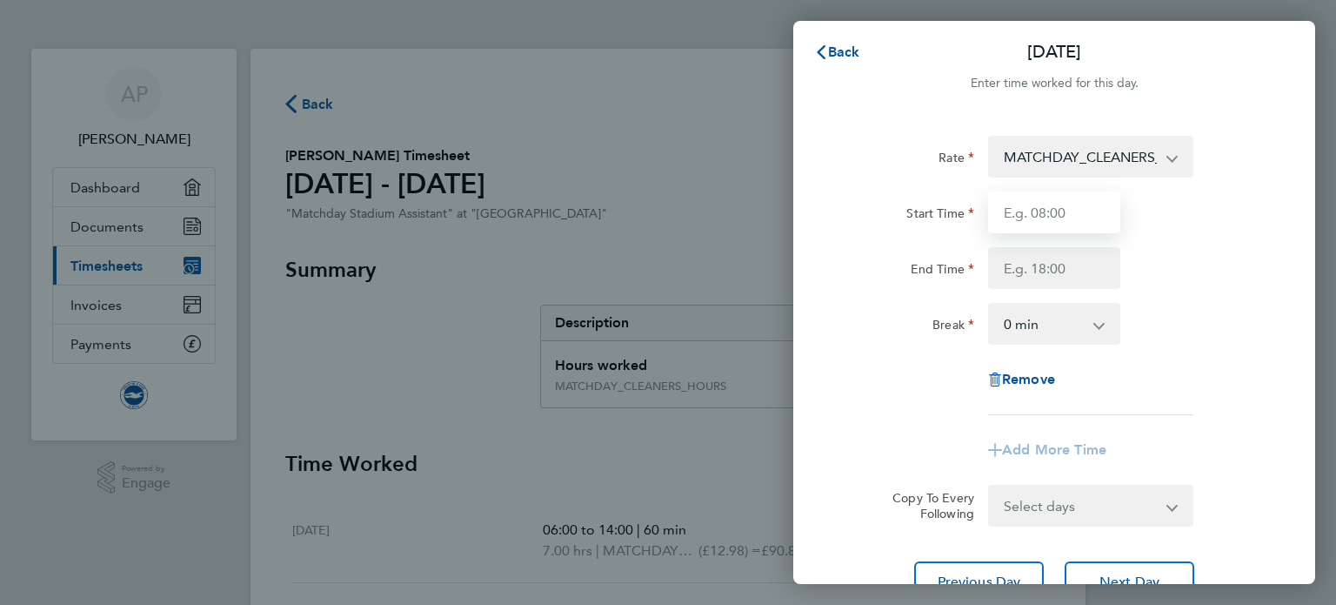
click at [1077, 217] on input "Start Time" at bounding box center [1054, 212] width 132 height 42
type input "06:00"
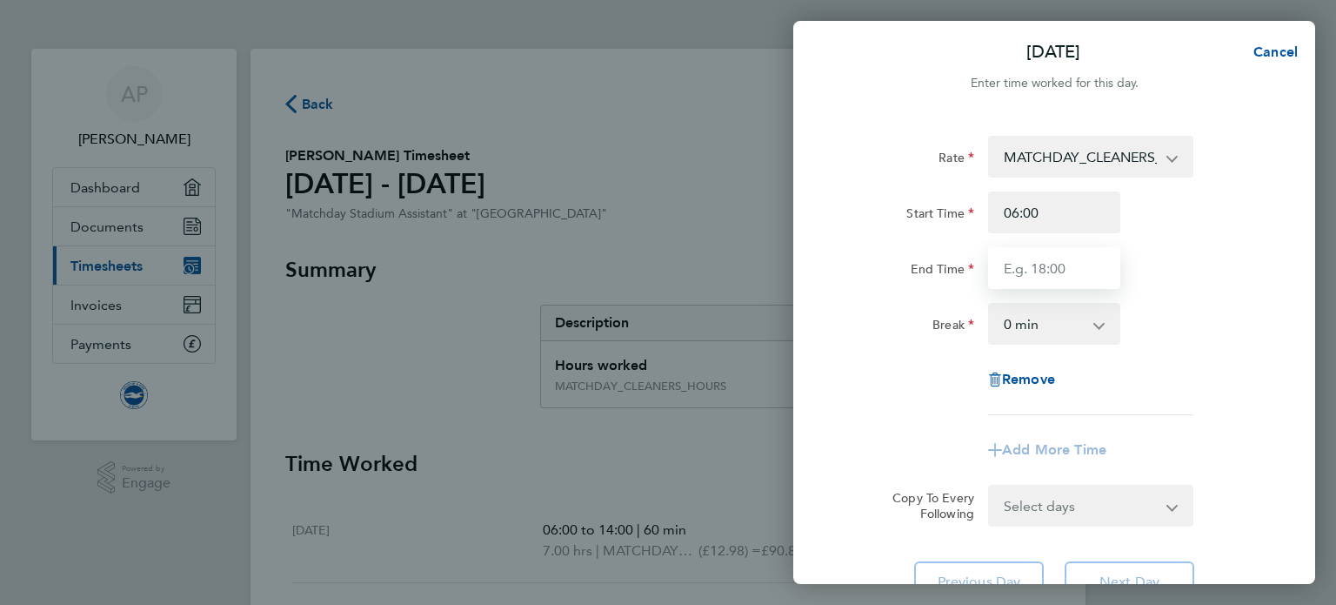
click at [1067, 262] on input "End Time" at bounding box center [1054, 268] width 132 height 42
type input "14:00"
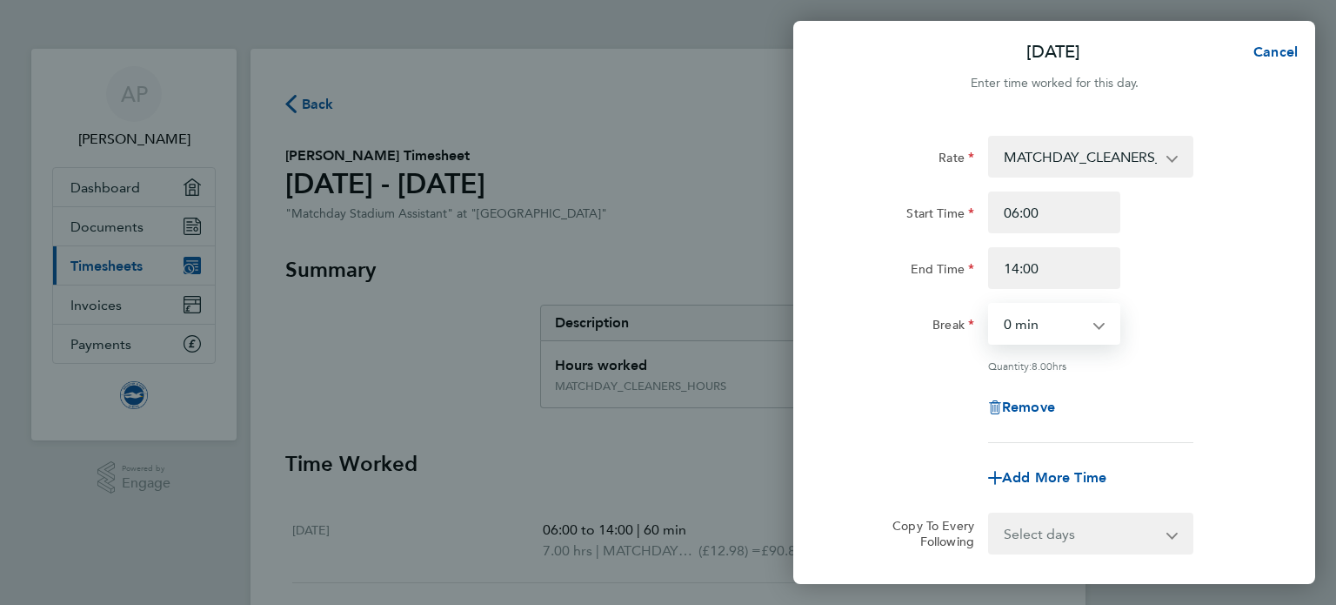
click at [1065, 322] on select "0 min 15 min 30 min 45 min 60 min 75 min 90 min" at bounding box center [1044, 324] width 108 height 38
select select "60"
click at [990, 305] on select "0 min 15 min 30 min 45 min 60 min 75 min 90 min" at bounding box center [1044, 324] width 108 height 38
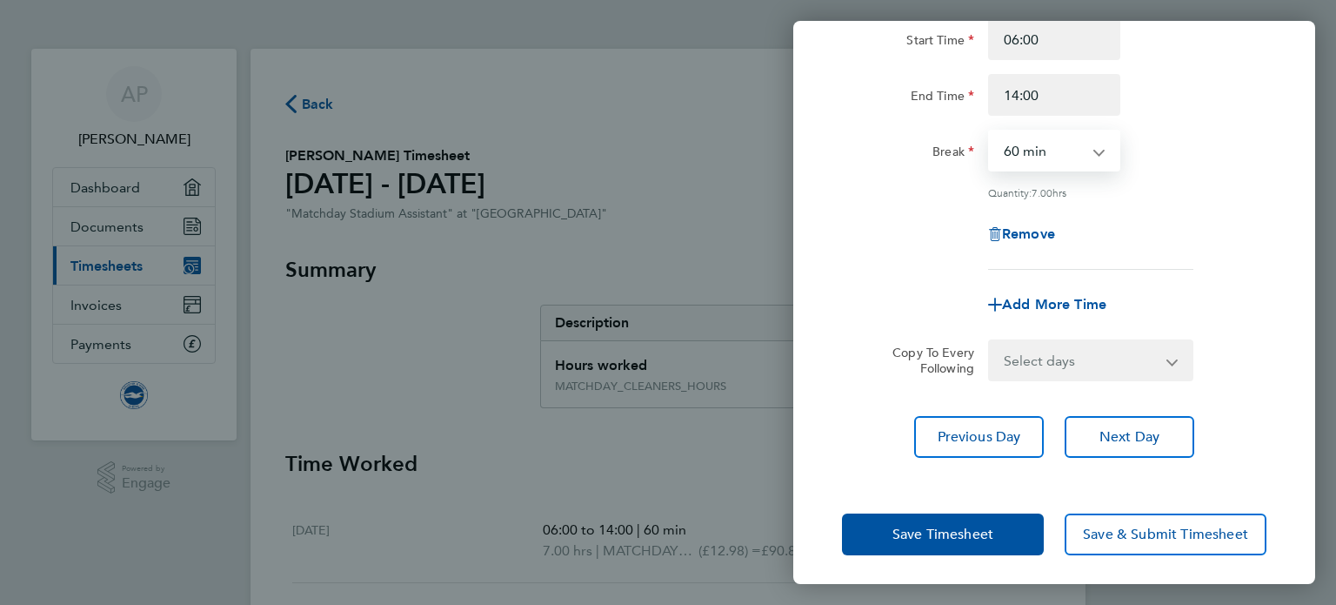
scroll to position [180, 0]
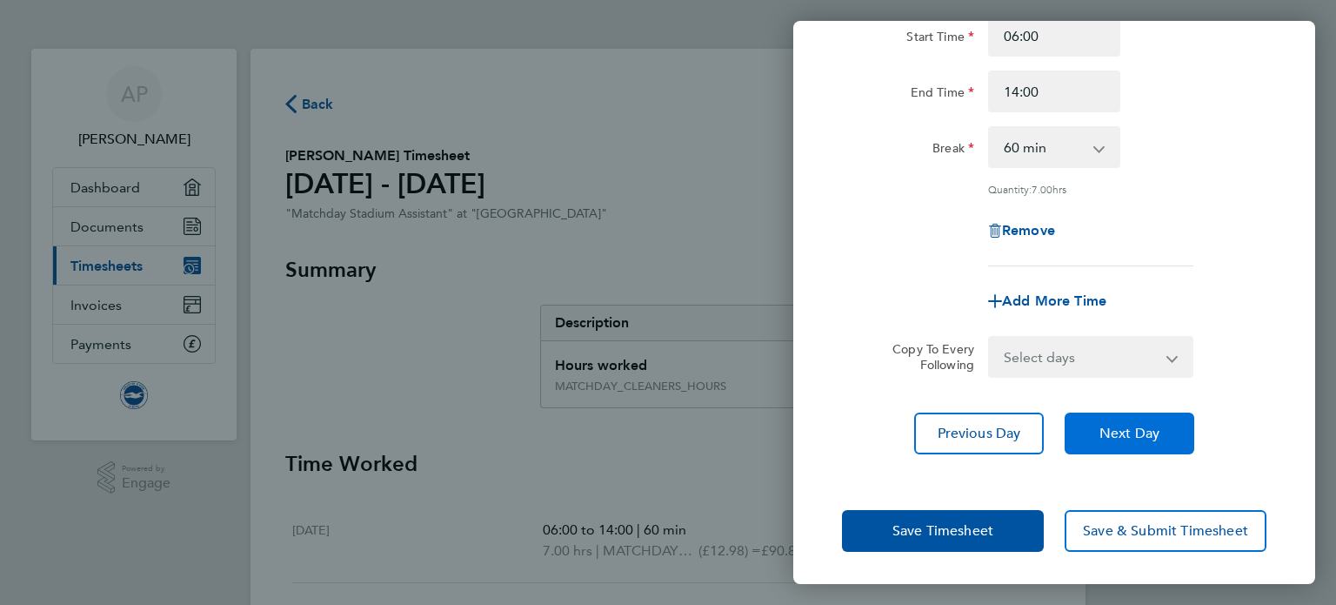
click at [1106, 428] on span "Next Day" at bounding box center [1130, 433] width 60 height 17
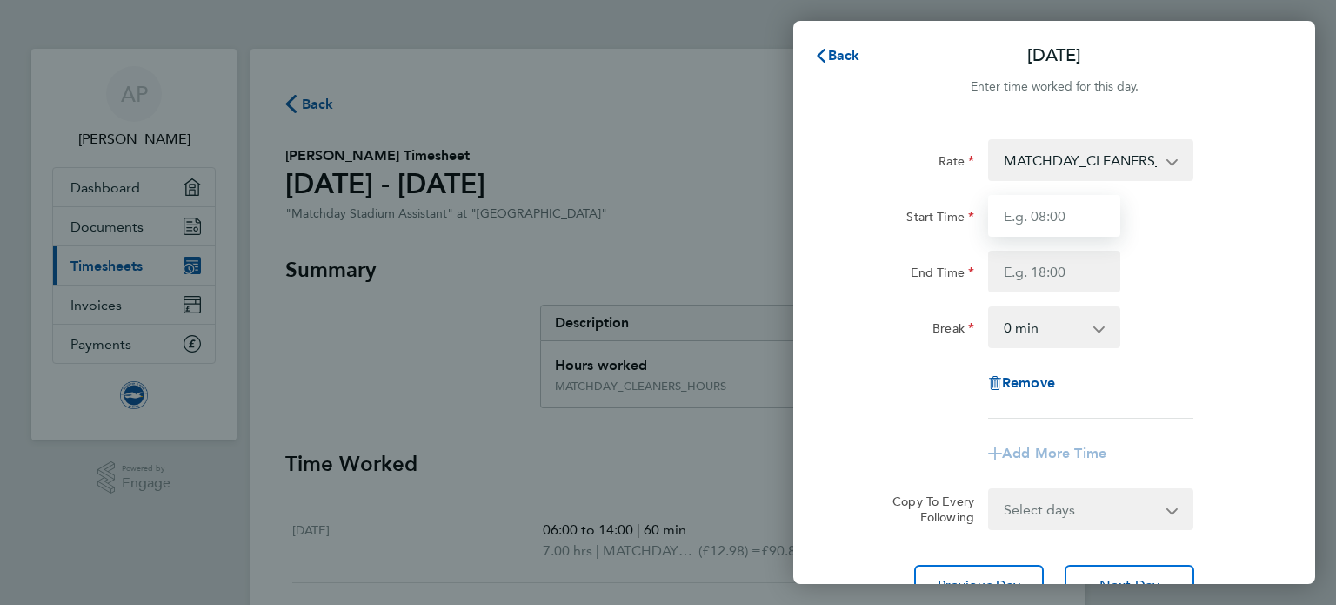
click at [1084, 229] on input "Start Time" at bounding box center [1054, 216] width 132 height 42
type input "06:00"
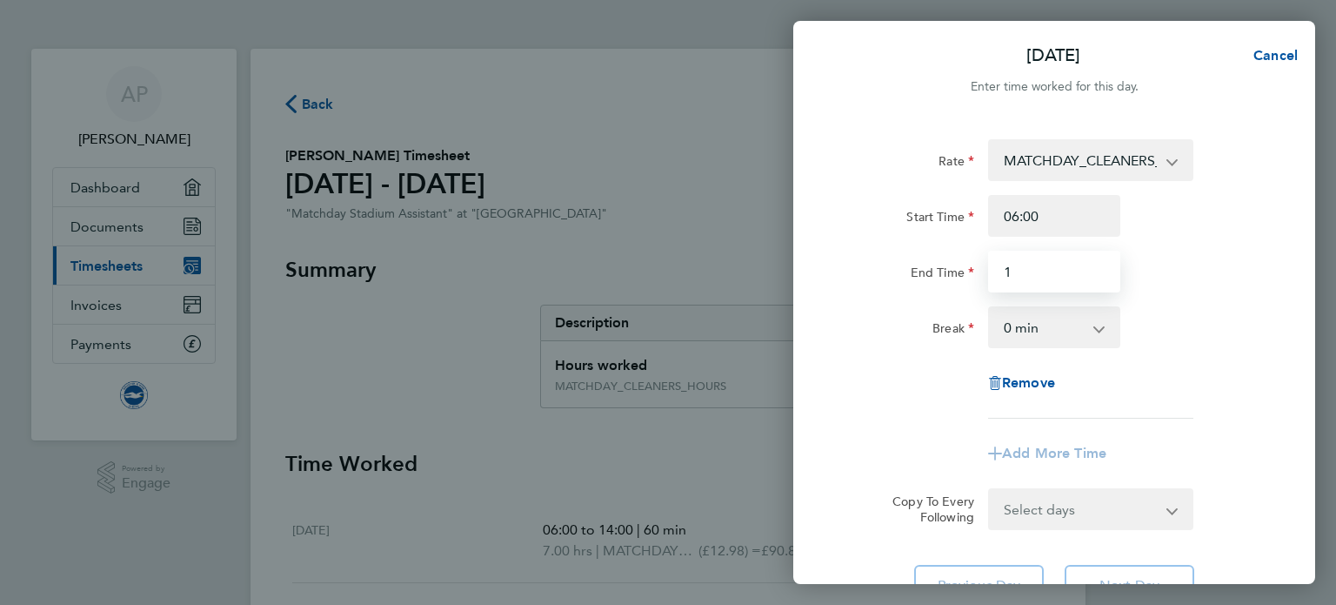
click at [1051, 274] on input "1" at bounding box center [1054, 272] width 132 height 42
type input "14:00"
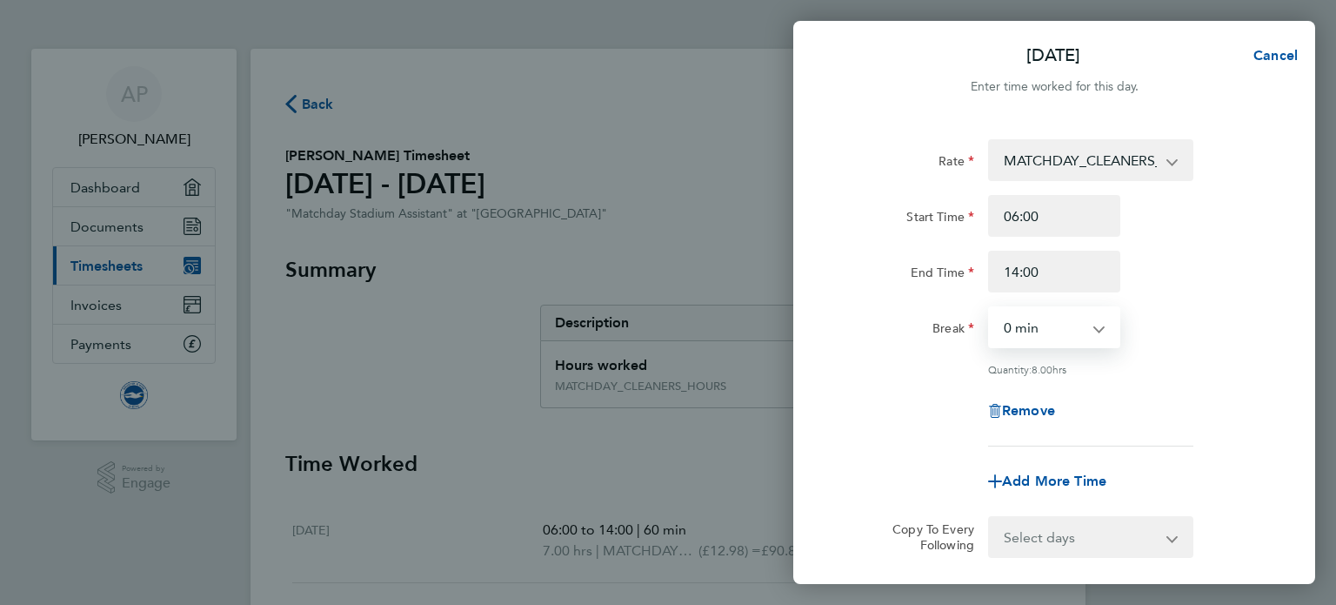
click at [1056, 318] on select "0 min 15 min 30 min 45 min 60 min 75 min 90 min" at bounding box center [1044, 327] width 108 height 38
select select "60"
click at [990, 308] on select "0 min 15 min 30 min 45 min 60 min 75 min 90 min" at bounding box center [1044, 327] width 108 height 38
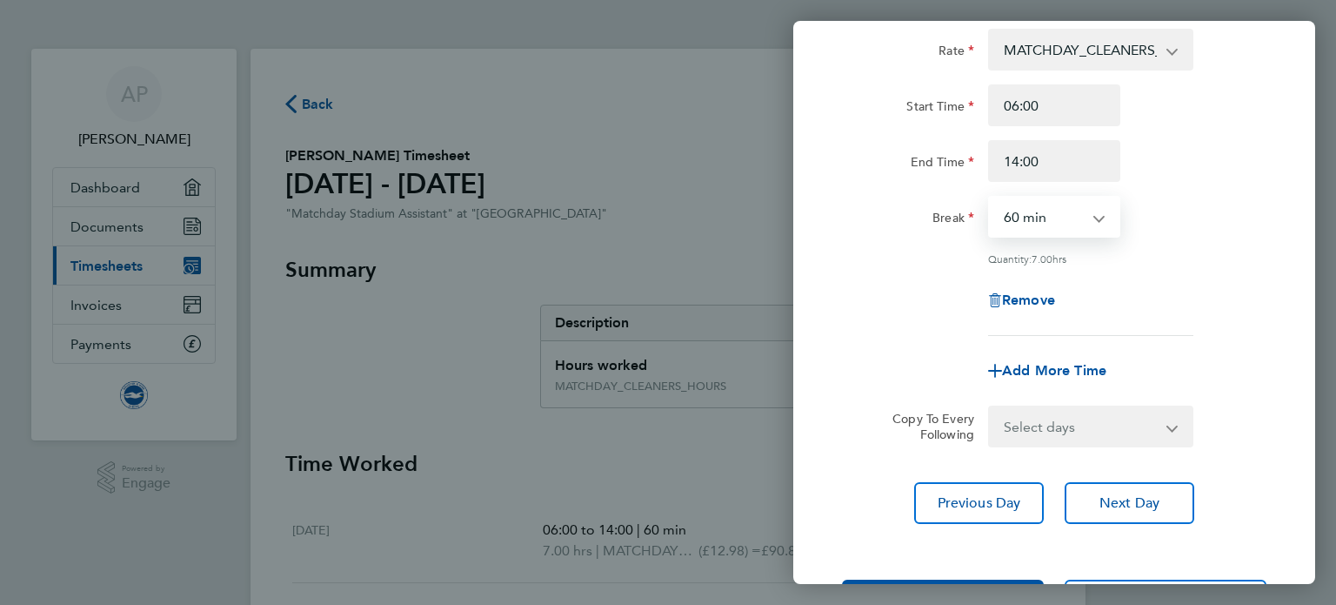
scroll to position [113, 0]
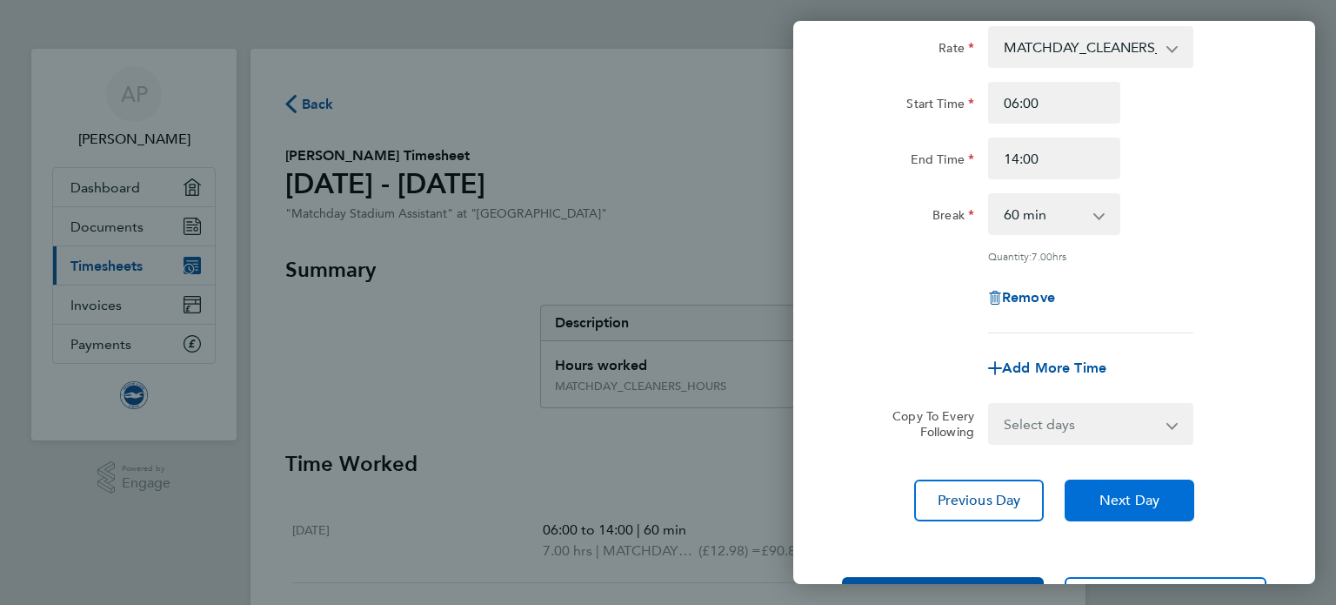
click at [1108, 494] on span "Next Day" at bounding box center [1130, 500] width 60 height 17
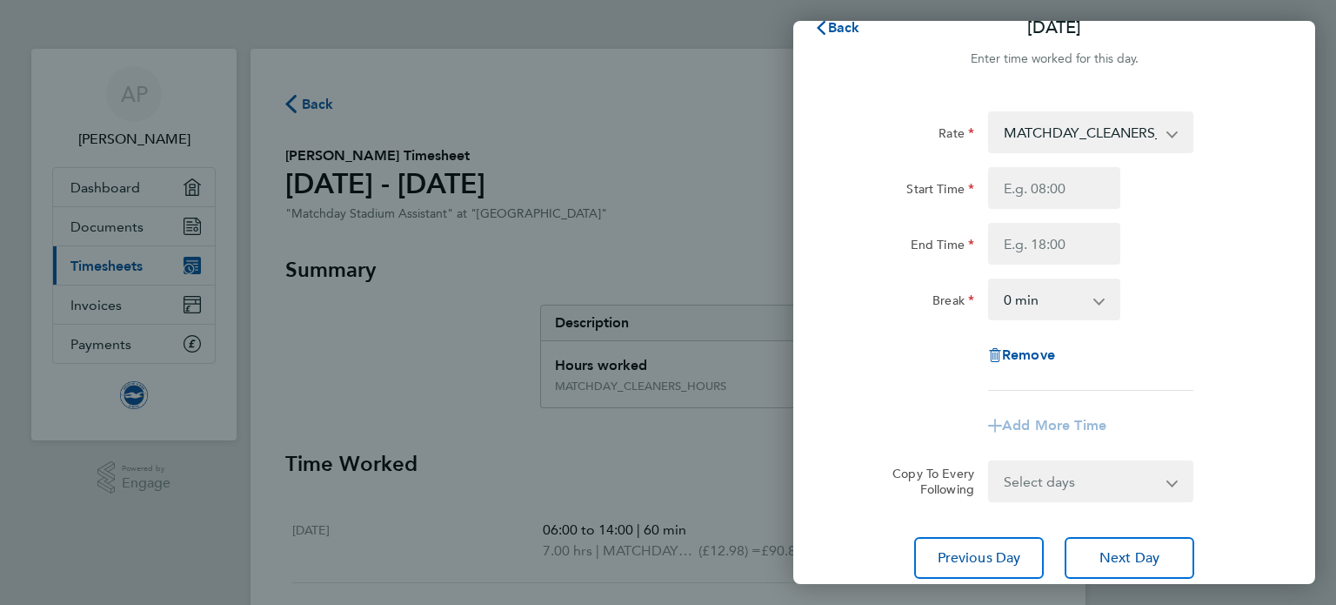
scroll to position [27, 0]
click at [1073, 194] on input "Start Time" at bounding box center [1054, 189] width 132 height 42
type input "06:00"
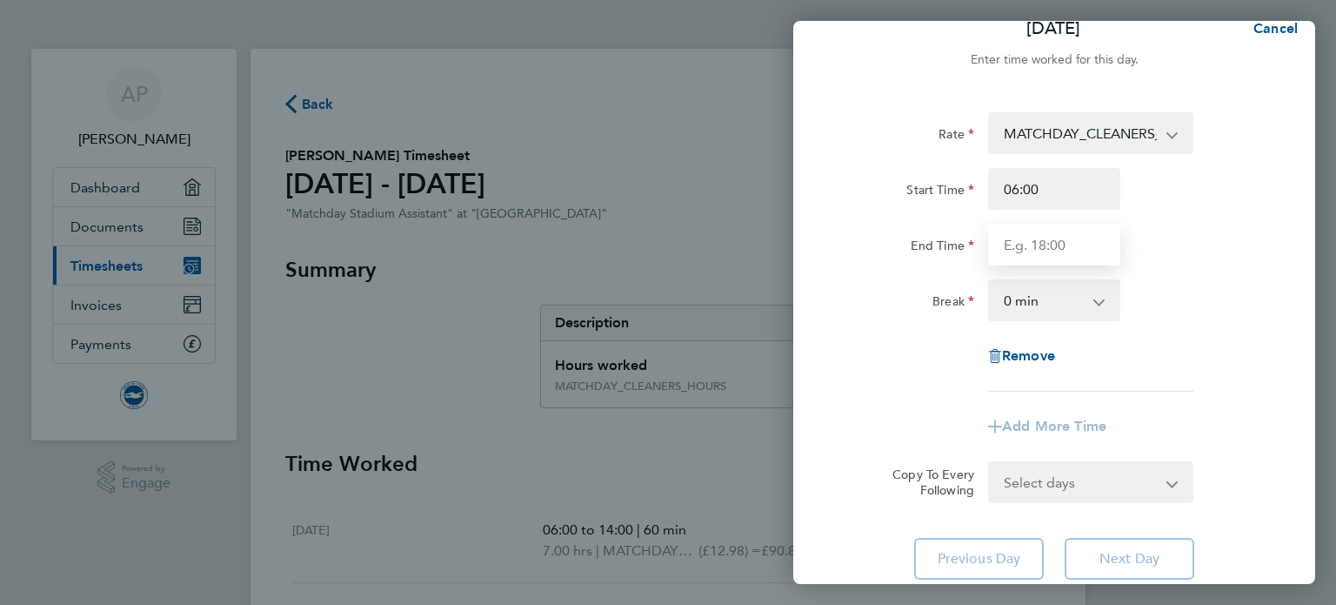
click at [1034, 252] on input "End Time" at bounding box center [1054, 245] width 132 height 42
type input "14:00"
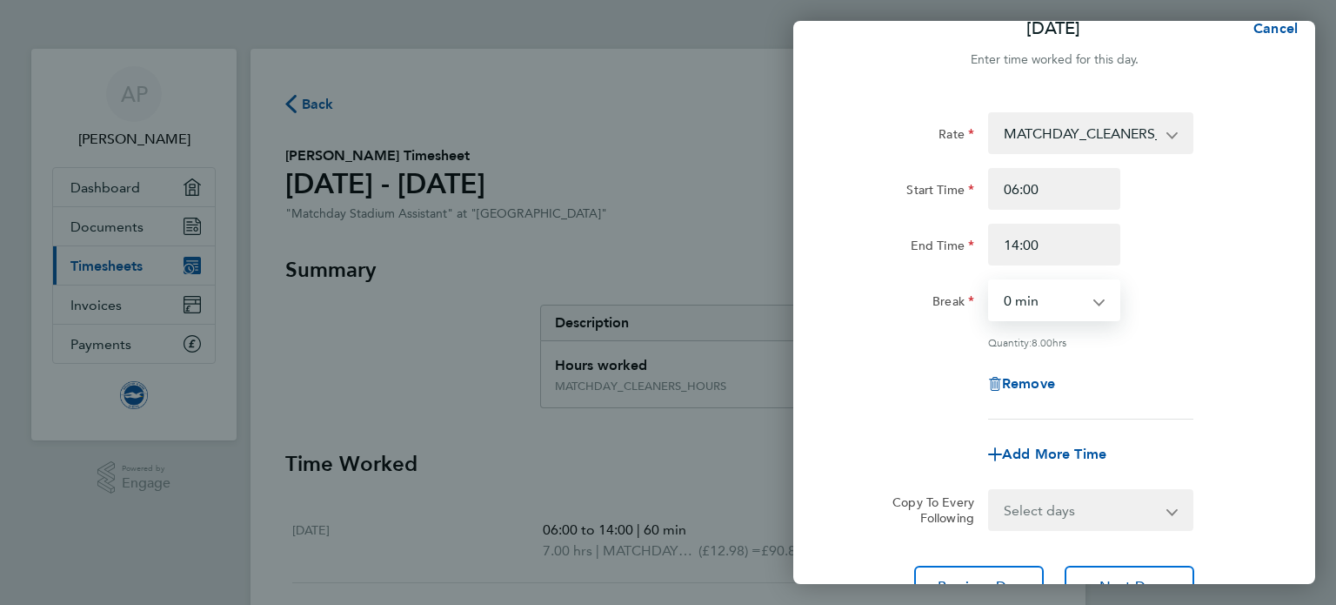
drag, startPoint x: 1028, startPoint y: 305, endPoint x: 1020, endPoint y: 421, distance: 116.9
click at [1020, 421] on app-timesheet-line-form-group "Rate MATCHDAY_CLEANERS_HOURS - 12.98 Start Time 06:00 End Time 14:00 Break 0 mi…" at bounding box center [1054, 293] width 425 height 363
select select "60"
click at [990, 281] on select "0 min 15 min 30 min 45 min 60 min 75 min 90 min" at bounding box center [1044, 300] width 108 height 38
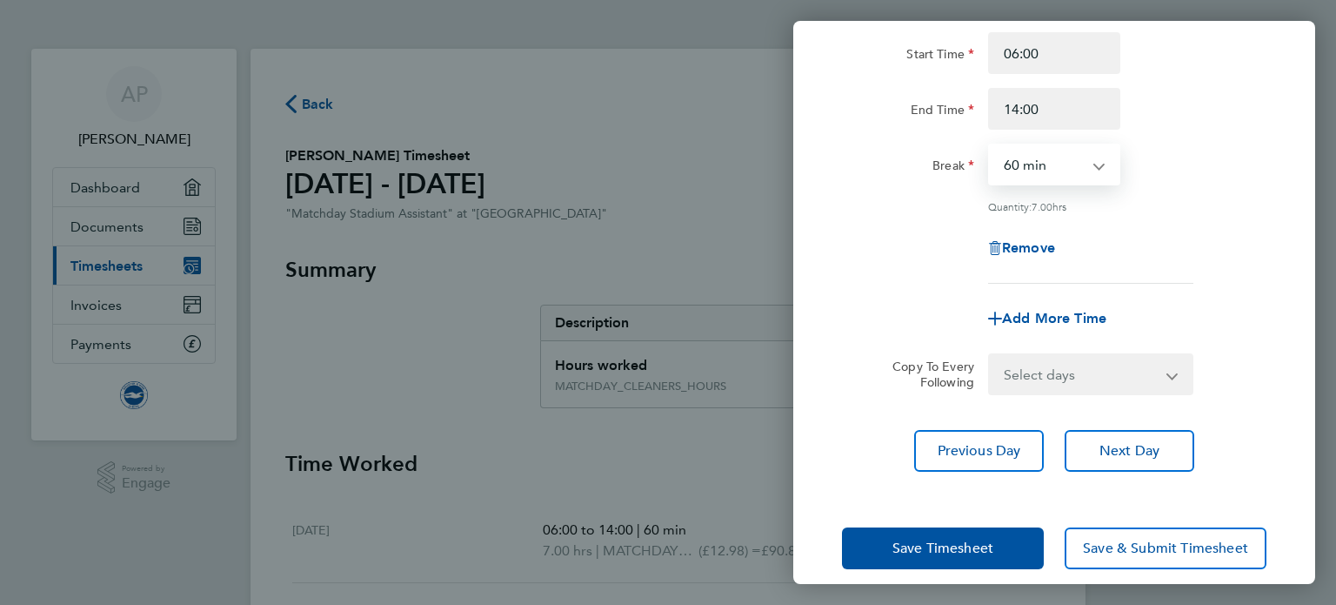
scroll to position [174, 0]
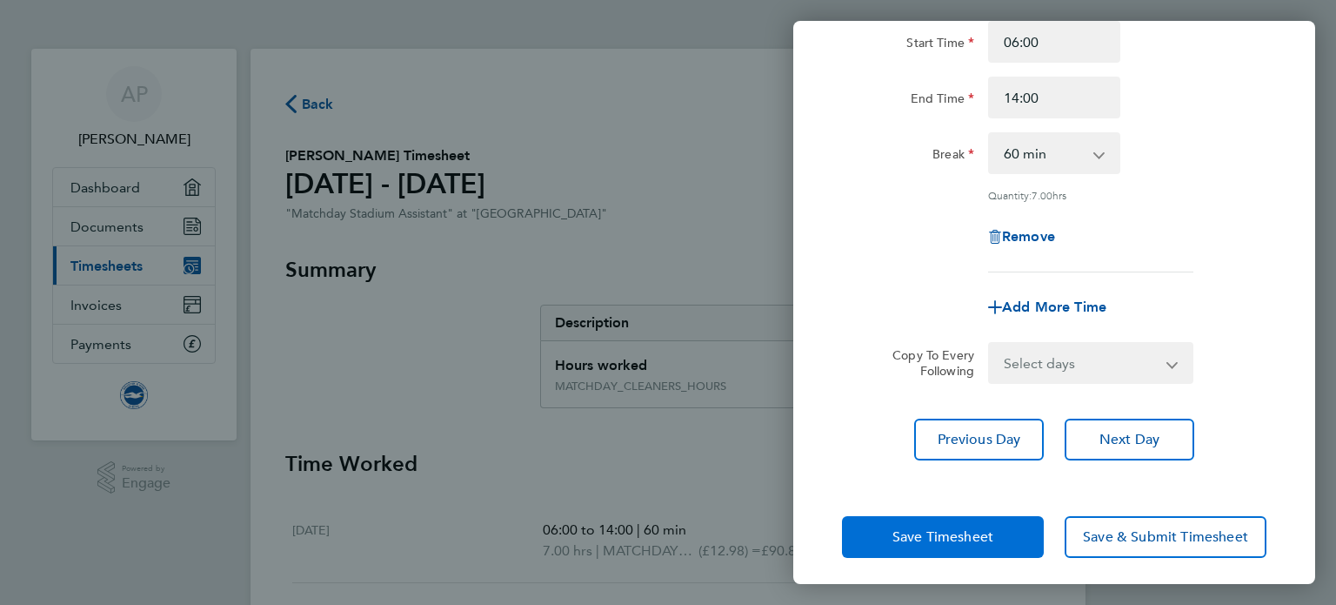
click at [1009, 526] on button "Save Timesheet" at bounding box center [943, 537] width 202 height 42
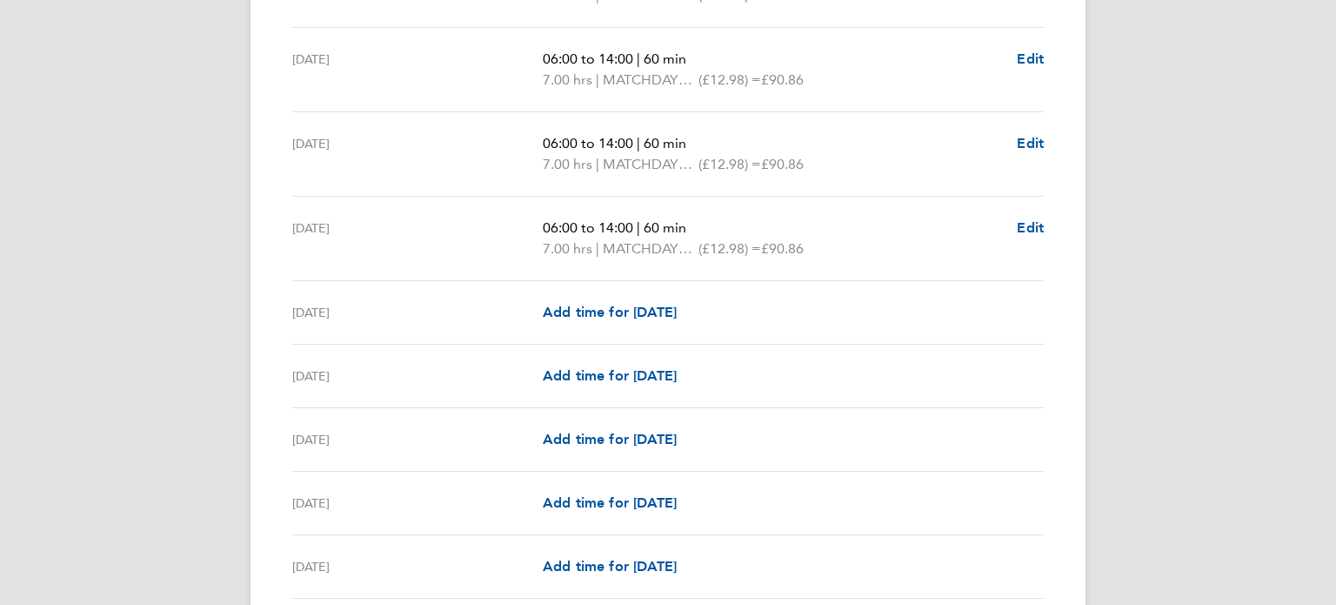
scroll to position [2198, 0]
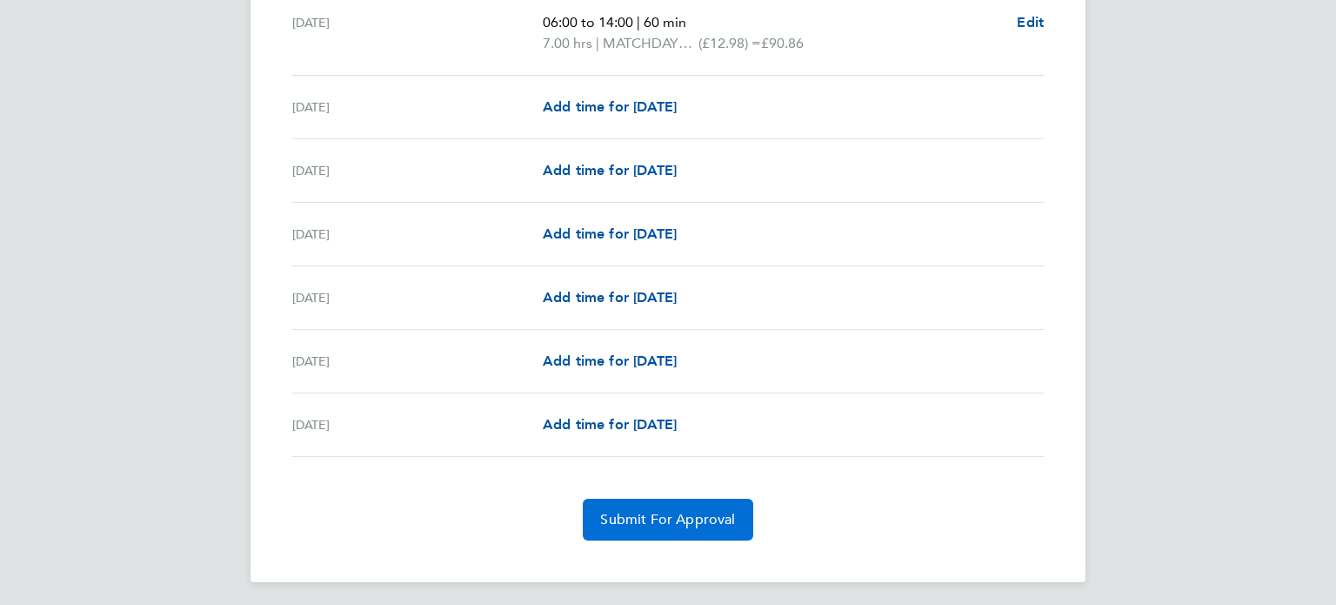
click at [640, 511] on span "Submit For Approval" at bounding box center [667, 519] width 135 height 17
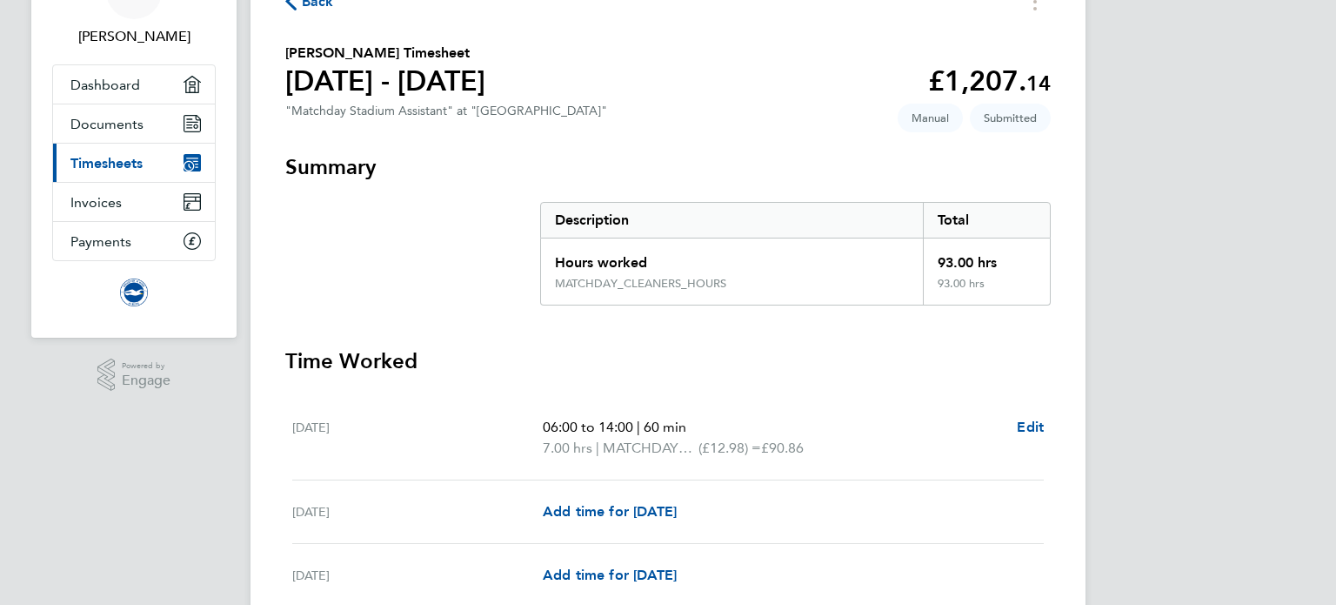
scroll to position [0, 0]
